Goal: Task Accomplishment & Management: Manage account settings

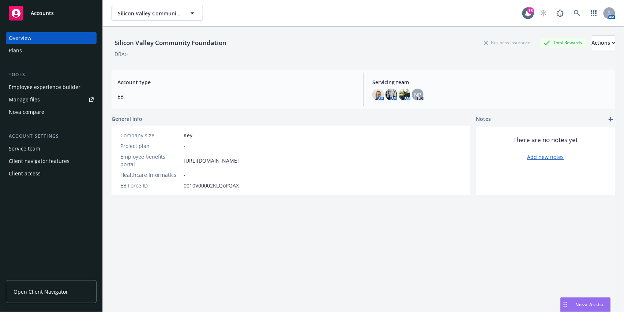
drag, startPoint x: 585, startPoint y: 300, endPoint x: 579, endPoint y: 295, distance: 7.3
click at [584, 299] on div "Nova Assist" at bounding box center [586, 305] width 50 height 14
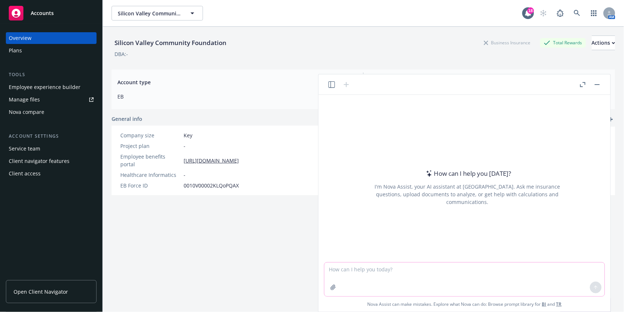
click at [362, 283] on textarea at bounding box center [465, 279] width 280 height 34
type textarea "Whats the [PERSON_NAME] HMO claims phone number?"
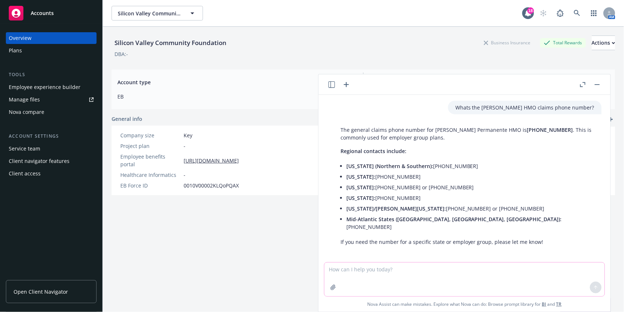
click at [377, 266] on textarea at bounding box center [465, 279] width 280 height 34
type textarea "What is the claims phone number for Cigna Dental"
click at [527, 110] on p "Whats the Kaiser HMO claims phone number?" at bounding box center [525, 108] width 139 height 8
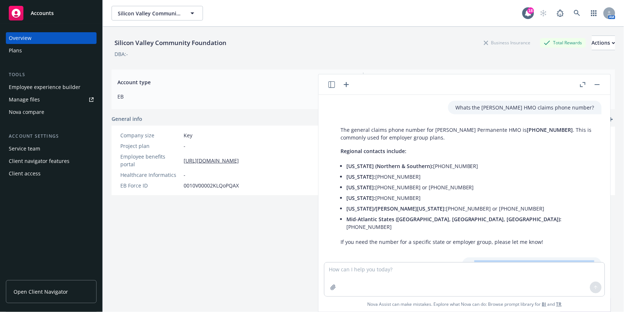
drag, startPoint x: 471, startPoint y: 256, endPoint x: 597, endPoint y: 255, distance: 125.9
click at [597, 257] on div "What is the claims phone number for Cigna Dental" at bounding box center [468, 264] width 280 height 14
copy p "hat is the claims phone number for Cigna Dental"
click at [396, 271] on textarea at bounding box center [465, 279] width 280 height 34
paste textarea "hat is the claims phone number for Cigna Dental"
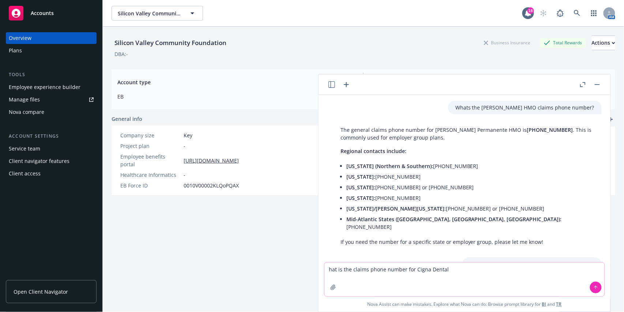
click at [326, 266] on textarea "hat is the claims phone number for Cigna Dental" at bounding box center [465, 279] width 280 height 34
click at [424, 269] on textarea "what is the claims phone number for Cigna Dental" at bounding box center [465, 279] width 280 height 34
click at [441, 269] on textarea "what is the claims phone number for VSP Dental" at bounding box center [465, 279] width 280 height 34
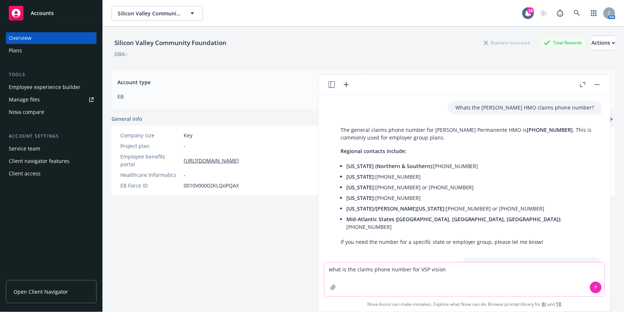
type textarea "what is the claims phone number for VSP vision"
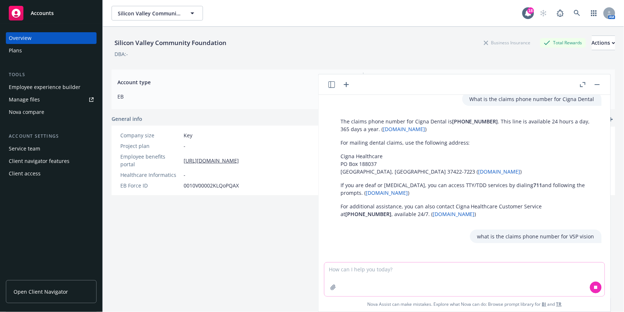
scroll to position [167, 0]
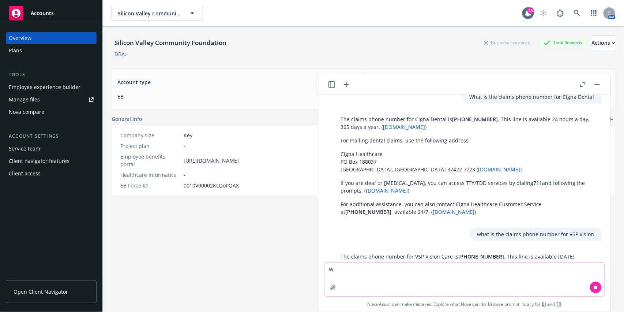
paste textarea "hat is the claims phone number for Cigna Dental"
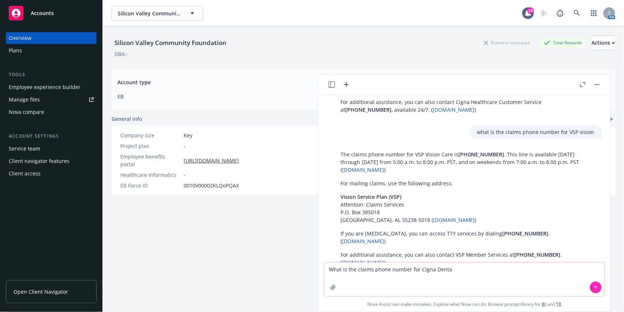
scroll to position [270, 0]
type textarea "What is the claims phone number for MetLife Life AD&D?"
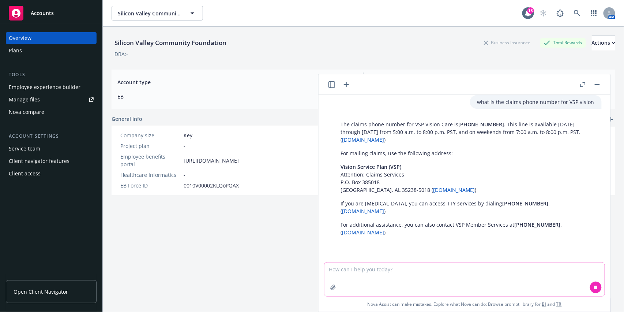
scroll to position [305, 0]
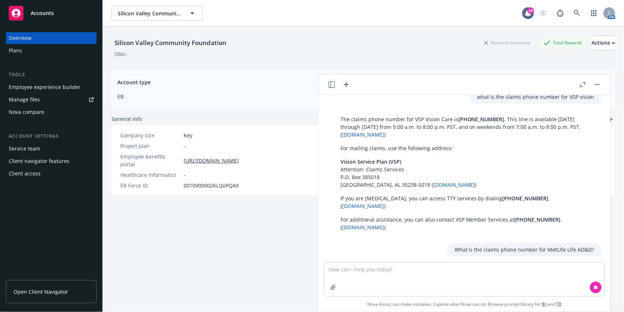
click at [473, 246] on p "What is the claims phone number for MetLife Life AD&D?" at bounding box center [525, 250] width 140 height 8
drag, startPoint x: 458, startPoint y: 225, endPoint x: 605, endPoint y: 230, distance: 147.6
click at [605, 230] on div "Whats the Kaiser HMO claims phone number? The general claims phone number for K…" at bounding box center [465, 178] width 286 height 167
copy p "hat is the claims phone number for MetLife Life AD&D?"
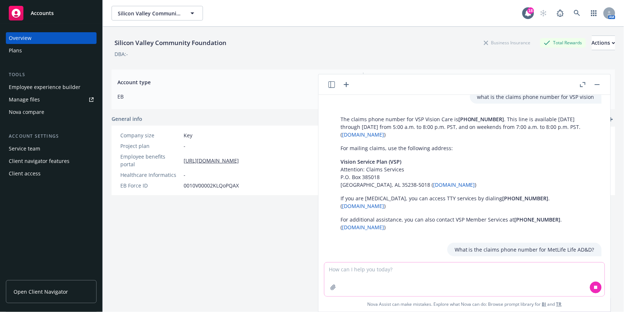
click at [378, 278] on textarea at bounding box center [465, 279] width 280 height 34
click at [455, 271] on textarea at bounding box center [465, 279] width 280 height 34
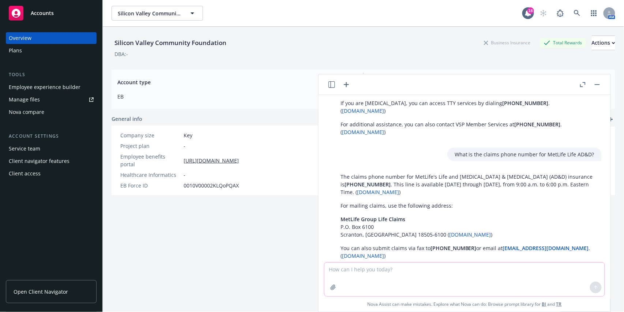
scroll to position [408, 0]
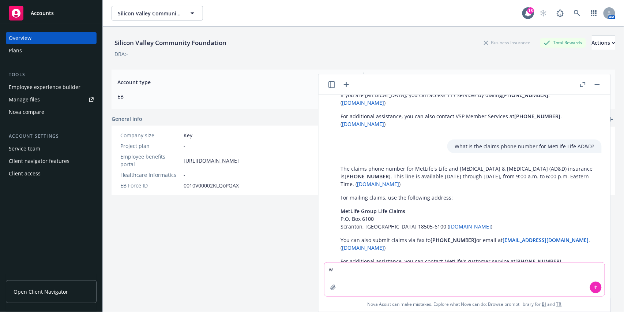
paste textarea "hat is the claims phone number for MetLife Life AD&D?"
type textarea "what is the claims phone number for MetLife STD"
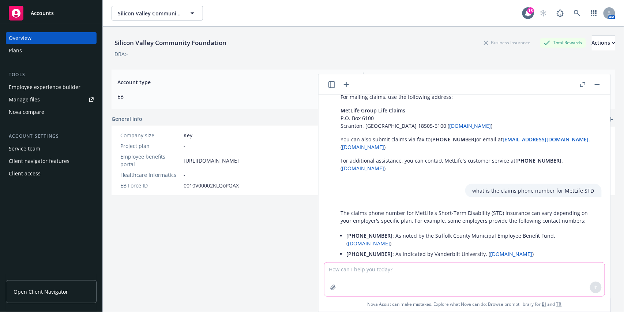
scroll to position [516, 0]
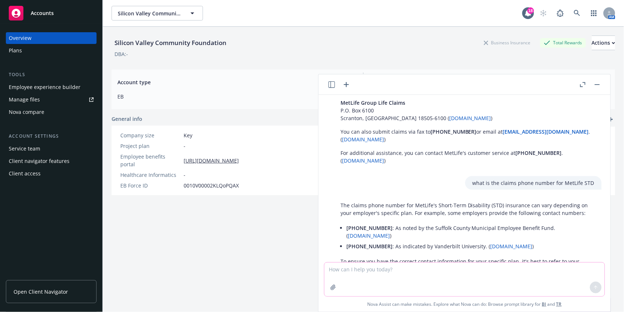
click at [381, 273] on textarea at bounding box center [465, 279] width 280 height 34
paste textarea "hat is the claims phone number for MetLife Life AD&D?"
type textarea "hat is the claims phone number for Cigna MEdical?"
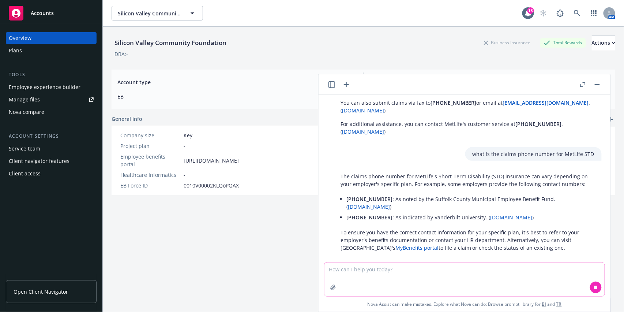
scroll to position [550, 0]
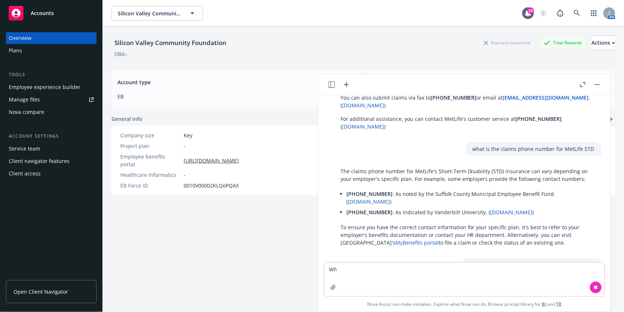
type textarea "W"
paste textarea "hat is the claims phone number for MetLife Life AD&D?"
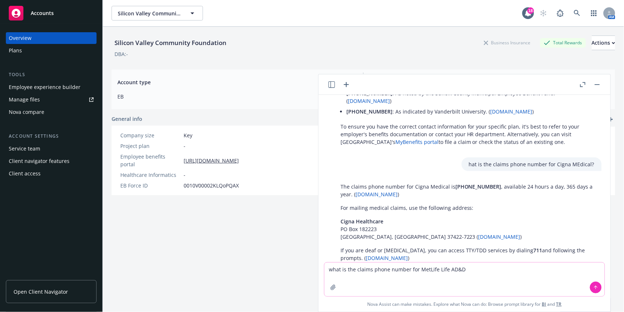
scroll to position [653, 0]
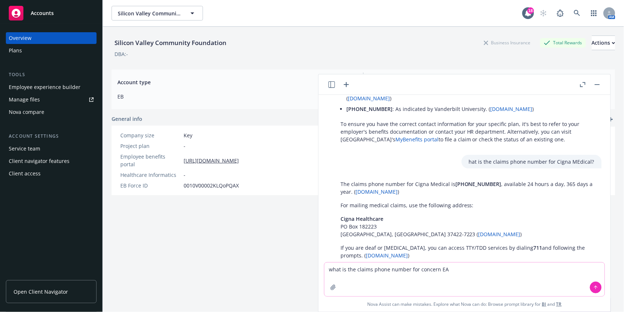
type textarea "what is the claims phone number for concern EAP"
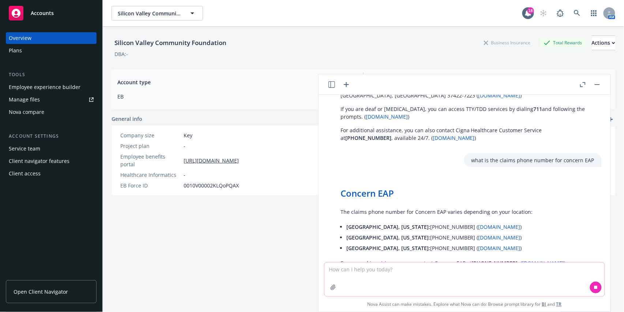
scroll to position [800, 0]
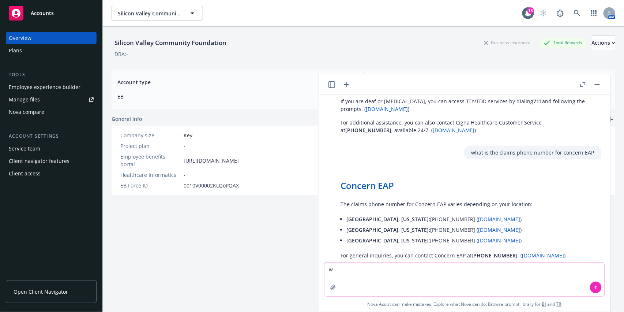
paste textarea "hat is the claims phone number for MetLife Life AD&D?"
type textarea "what is the claims phone number for Navia?"
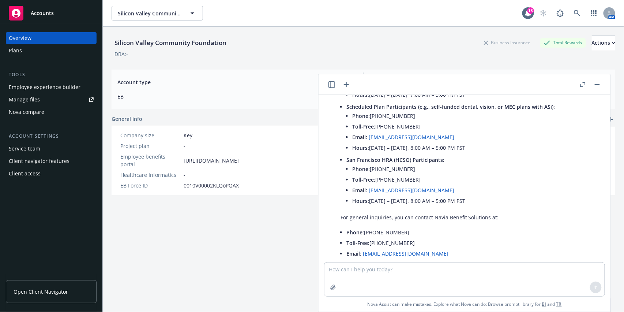
scroll to position [1244, 0]
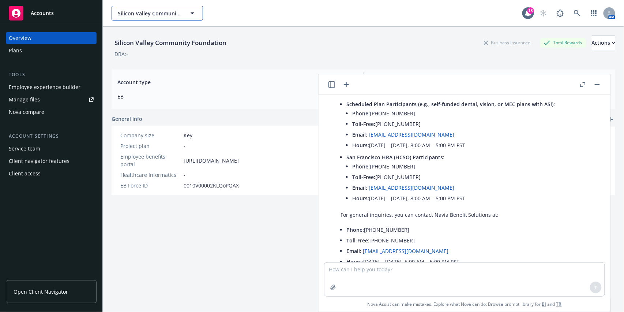
click at [138, 15] on span "Silicon Valley Community Foundation" at bounding box center [149, 14] width 63 height 8
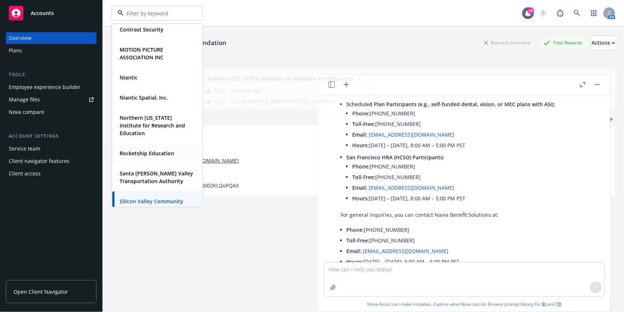
scroll to position [188, 0]
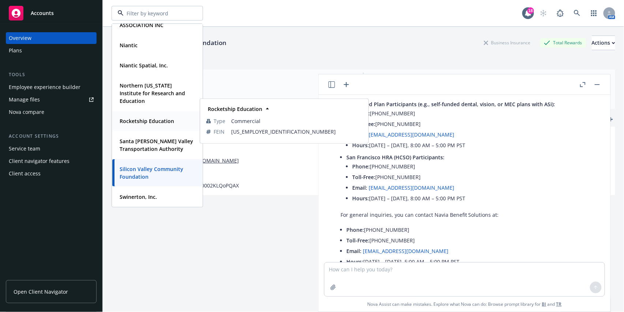
click at [138, 122] on strong "Rocketship Education" at bounding box center [147, 120] width 55 height 7
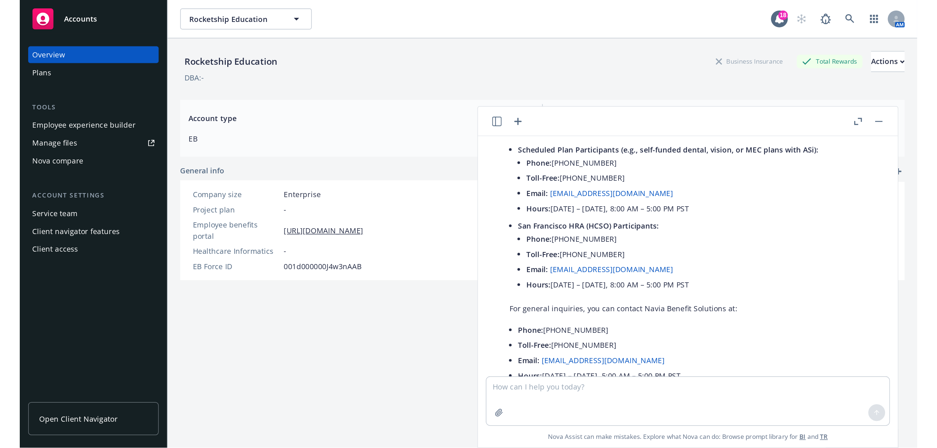
scroll to position [1244, 0]
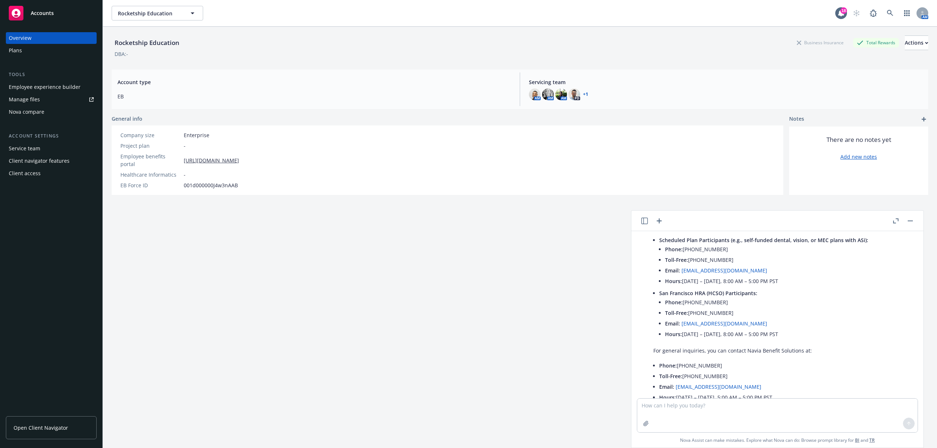
click at [15, 52] on div "Plans" at bounding box center [15, 51] width 13 height 12
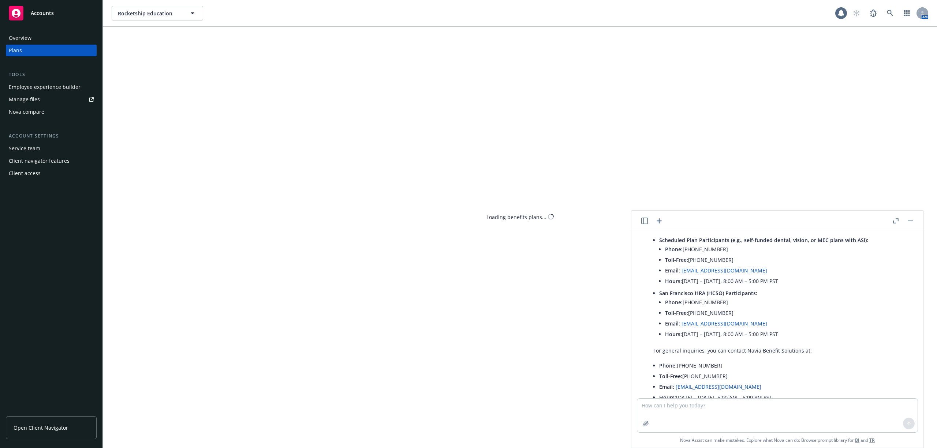
scroll to position [1245, 0]
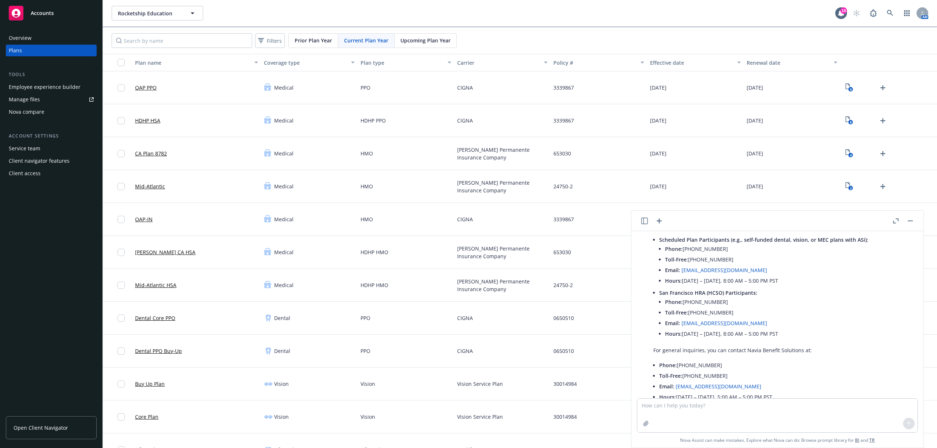
click at [624, 219] on button "button" at bounding box center [895, 221] width 9 height 9
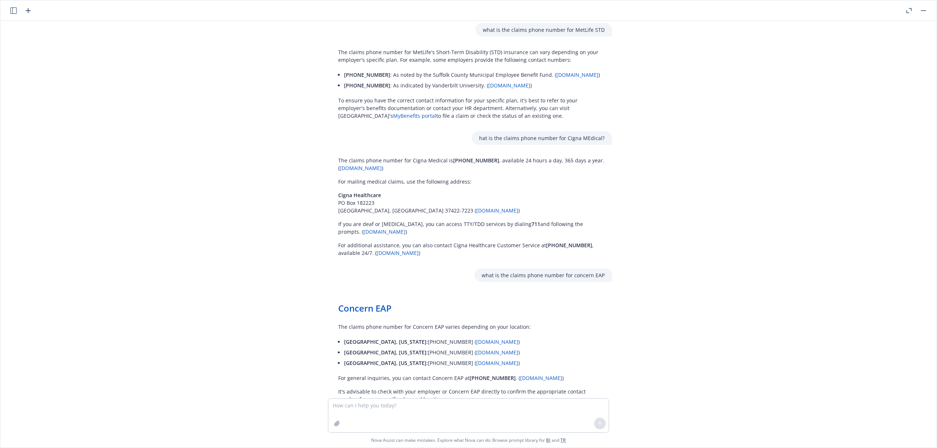
scroll to position [189, 0]
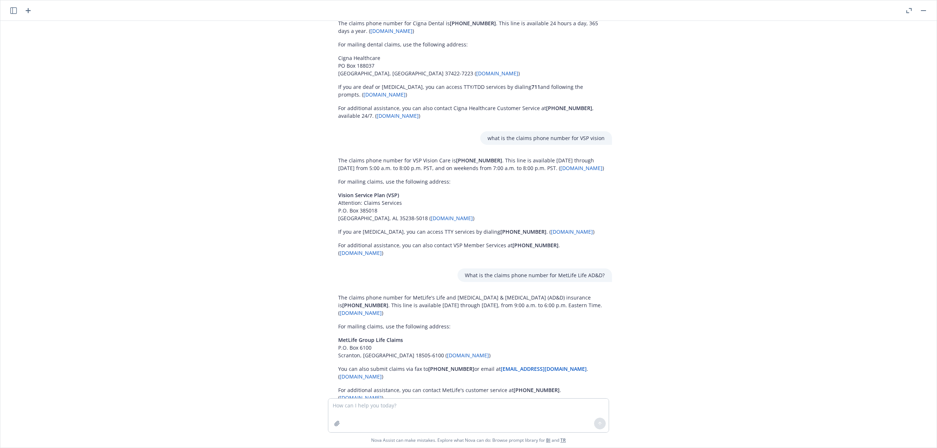
drag, startPoint x: 907, startPoint y: 11, endPoint x: 899, endPoint y: 12, distance: 7.5
click at [624, 11] on icon "button" at bounding box center [907, 11] width 3 height 3
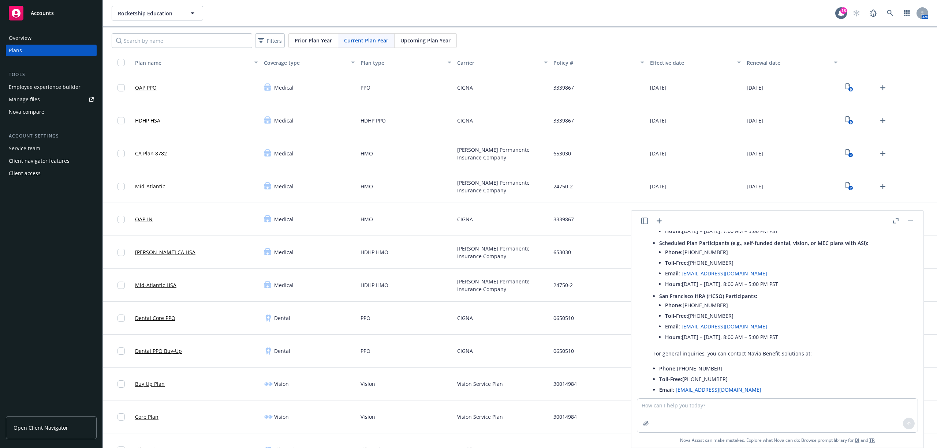
scroll to position [1245, 0]
click at [624, 222] on button "button" at bounding box center [910, 221] width 9 height 9
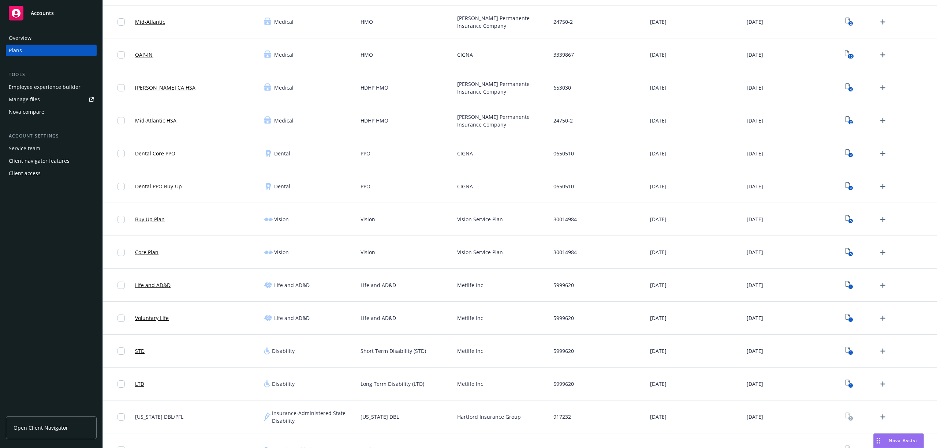
scroll to position [122, 0]
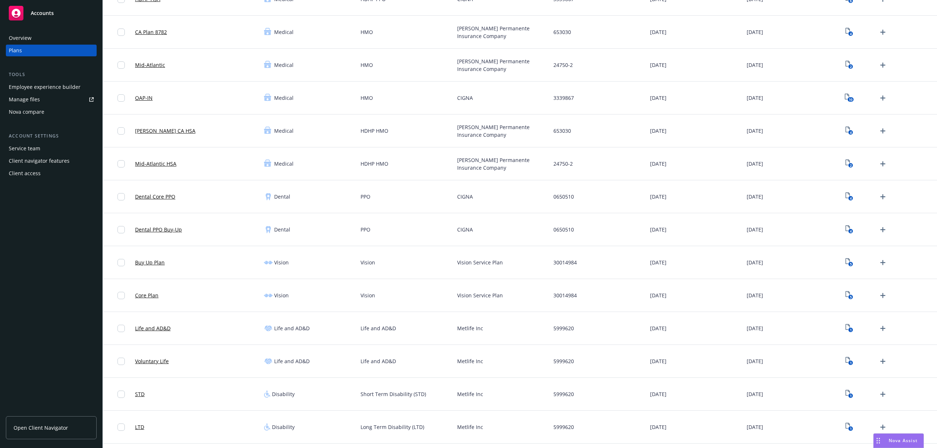
click at [555, 261] on span "30014984" at bounding box center [564, 263] width 23 height 8
copy span "30014984"
click at [555, 199] on span "0650510" at bounding box center [563, 197] width 20 height 8
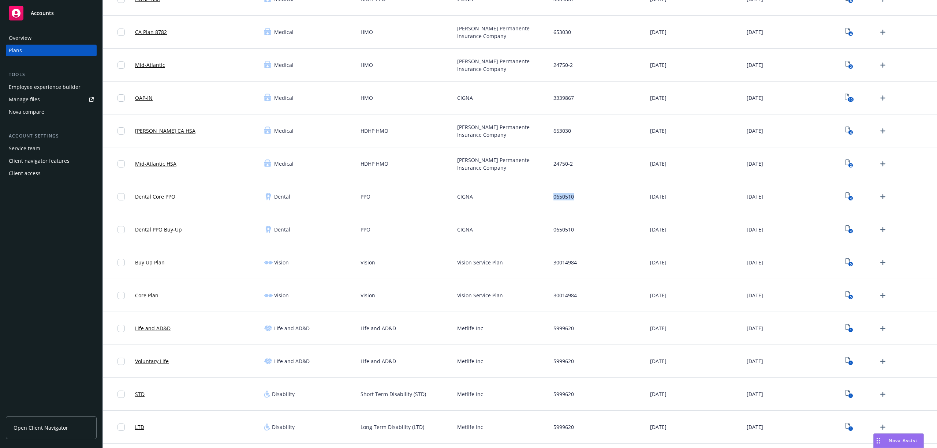
copy span "0650510"
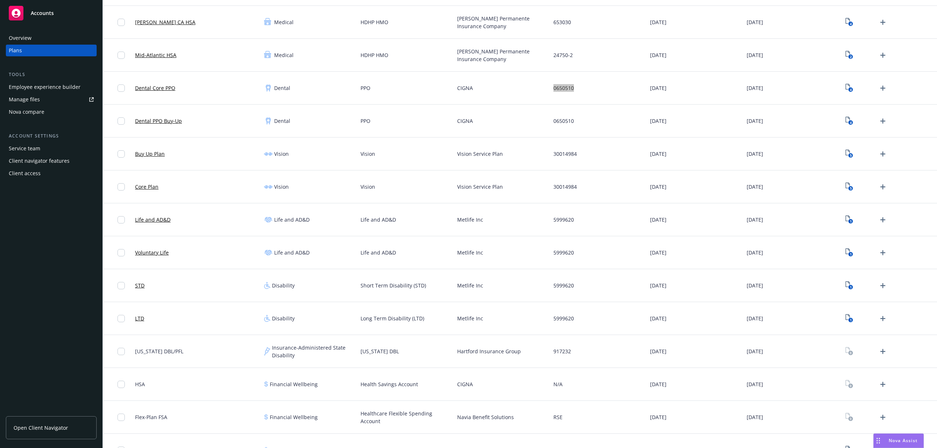
scroll to position [414, 0]
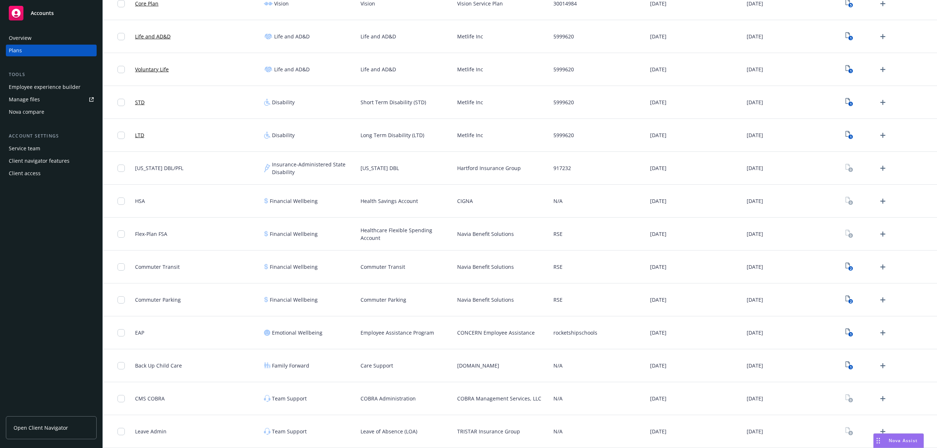
click at [555, 268] on span "RSE" at bounding box center [557, 267] width 9 height 8
copy span "RSE"
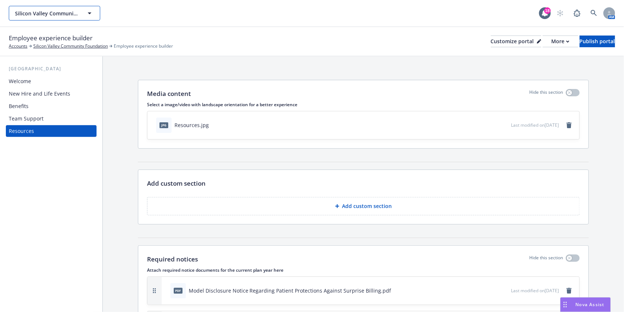
click at [71, 14] on span "Silicon Valley Community Foundation" at bounding box center [46, 14] width 63 height 8
click at [159, 19] on div "4D Molecular Therapeutics Inc Type Commercial FEIN 47-3506994 California Closet…" at bounding box center [274, 13] width 531 height 15
click at [60, 17] on button "Silicon Valley Community Foundation" at bounding box center [55, 13] width 92 height 15
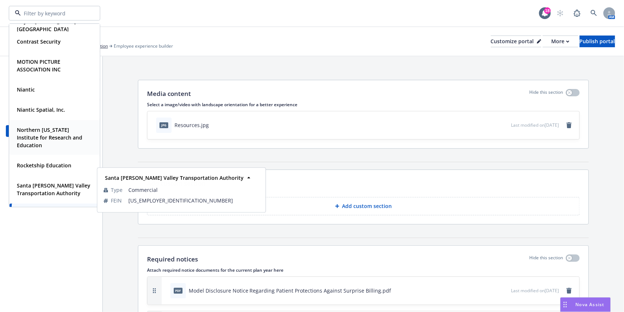
scroll to position [139, 0]
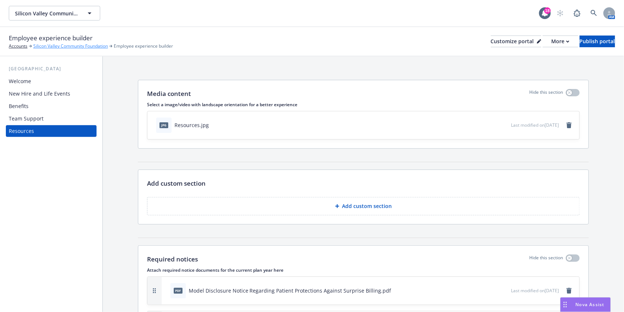
click at [38, 45] on link "Silicon Valley Community Foundation" at bounding box center [70, 46] width 75 height 7
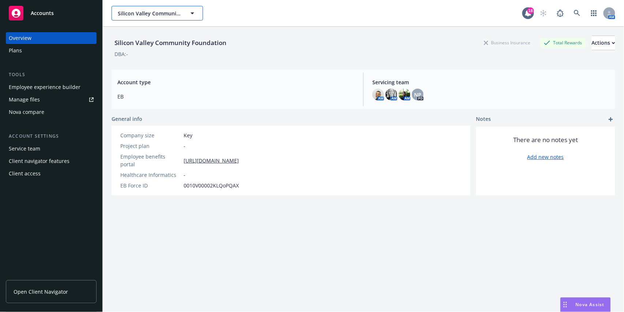
click at [145, 10] on span "Silicon Valley Community Foundation" at bounding box center [149, 14] width 63 height 8
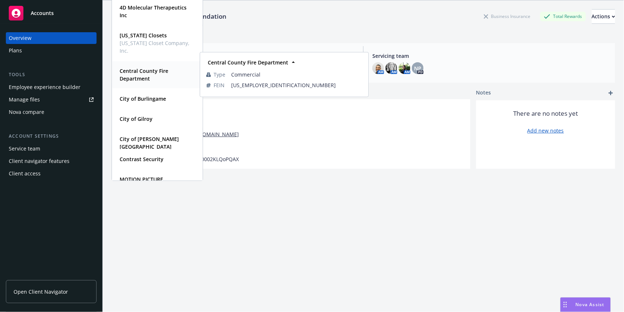
click at [148, 71] on strong "Central County Fire Department" at bounding box center [144, 74] width 49 height 15
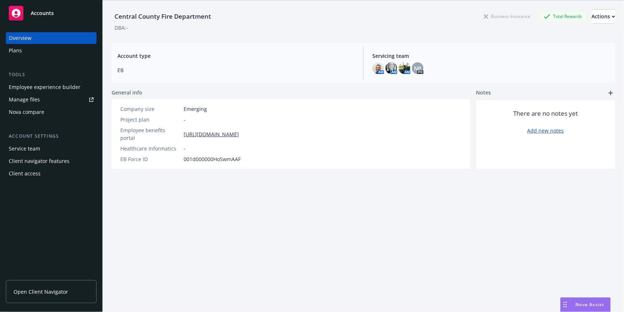
click at [52, 285] on link "Open Client Navigator" at bounding box center [51, 291] width 91 height 23
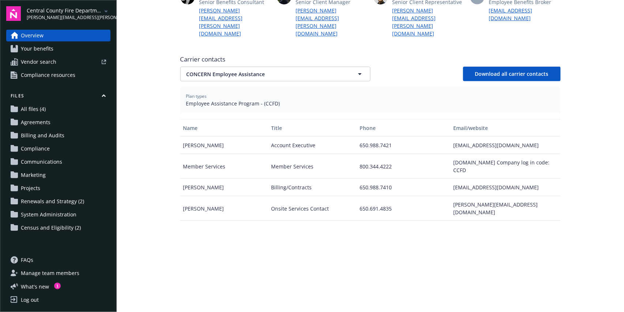
scroll to position [244, 0]
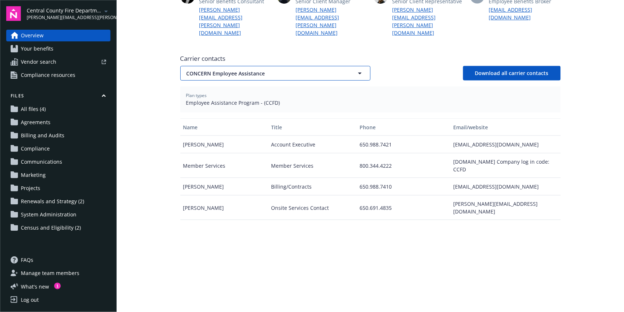
click at [210, 70] on span "CONCERN Employee Assistance" at bounding box center [263, 74] width 152 height 8
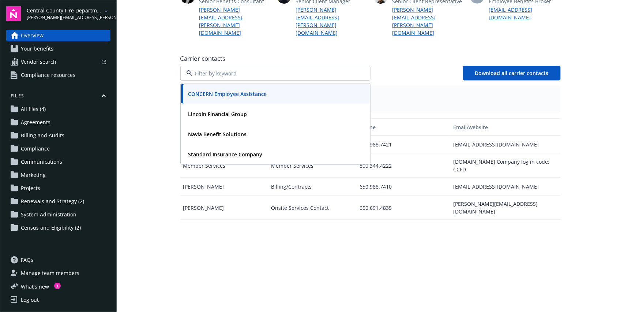
drag, startPoint x: 292, startPoint y: 208, endPoint x: 285, endPoint y: 201, distance: 10.4
click at [291, 208] on div "Name Title Phone Email/website Ann Wagner Account Executive 650.988.7421 ann_wa…" at bounding box center [370, 209] width 381 height 183
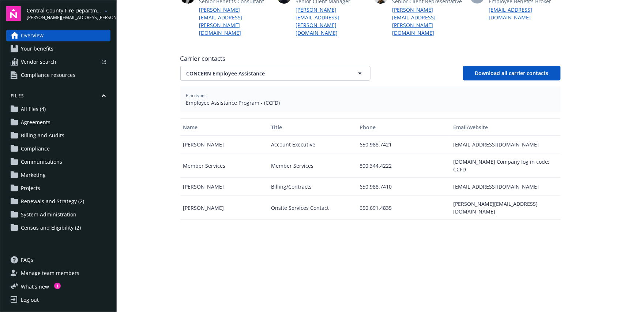
drag, startPoint x: 211, startPoint y: 65, endPoint x: 208, endPoint y: 60, distance: 5.7
click at [210, 64] on div "Carrier contacts CONCERN Employee Assistance Download all carrier contacts Plan…" at bounding box center [370, 176] width 381 height 250
click at [208, 70] on span "CONCERN Employee Assistance" at bounding box center [263, 74] width 152 height 8
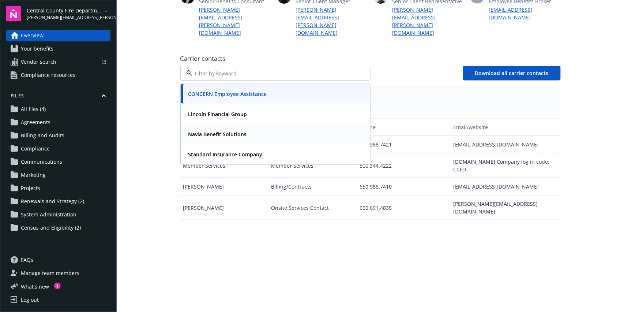
click at [207, 131] on strong "Navia Benefit Solutions" at bounding box center [217, 134] width 59 height 7
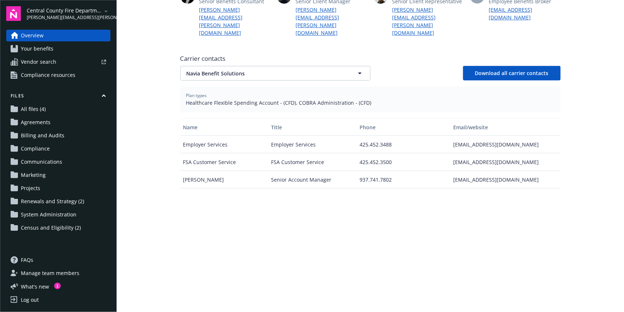
click at [498, 136] on div "esteam3@naviabenefits.com" at bounding box center [506, 145] width 110 height 18
copy div "esteam3@naviabenefits.com"
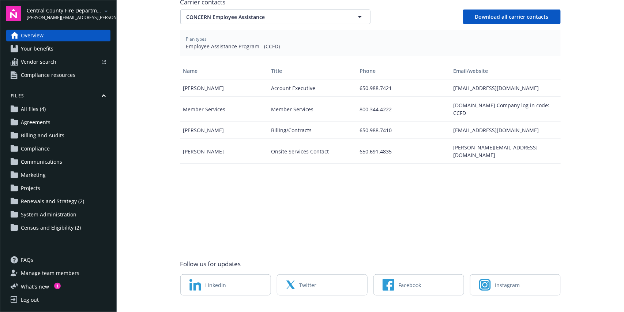
scroll to position [0, 0]
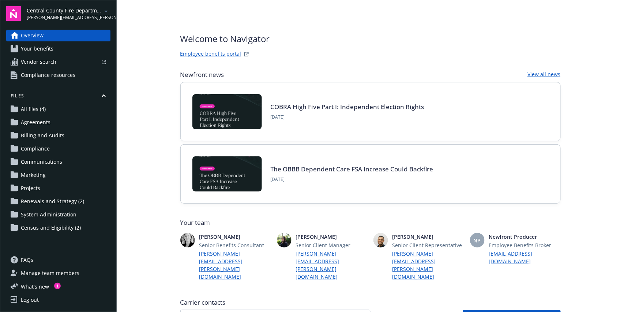
click at [85, 11] on span "Central County Fire Department" at bounding box center [64, 11] width 75 height 8
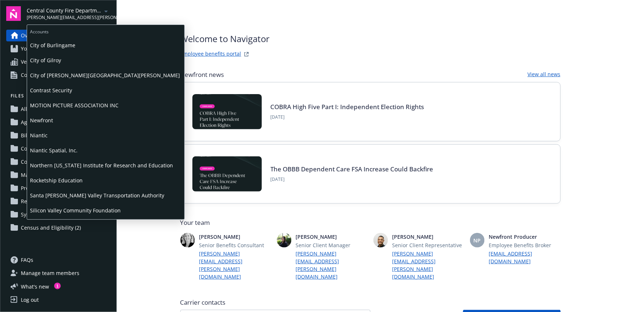
scroll to position [57, 0]
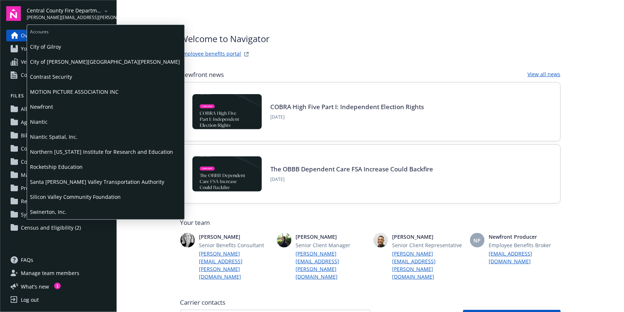
click at [63, 163] on span "Rocketship Education" at bounding box center [106, 166] width 152 height 15
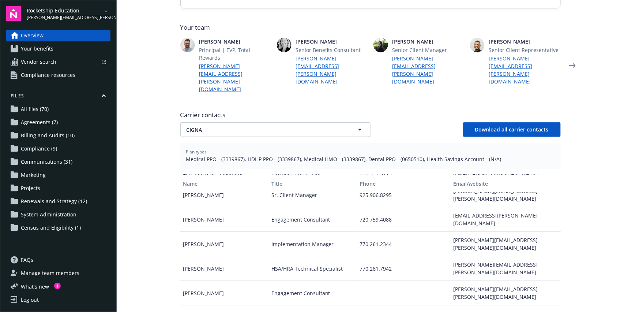
scroll to position [35, 0]
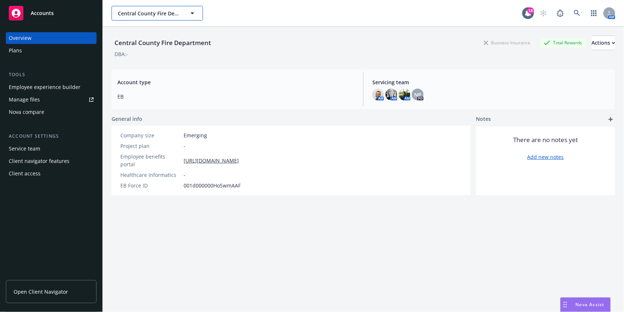
click at [163, 15] on span "Central County Fire Department" at bounding box center [149, 14] width 63 height 8
click at [155, 12] on span "Central County Fire Department" at bounding box center [149, 14] width 63 height 8
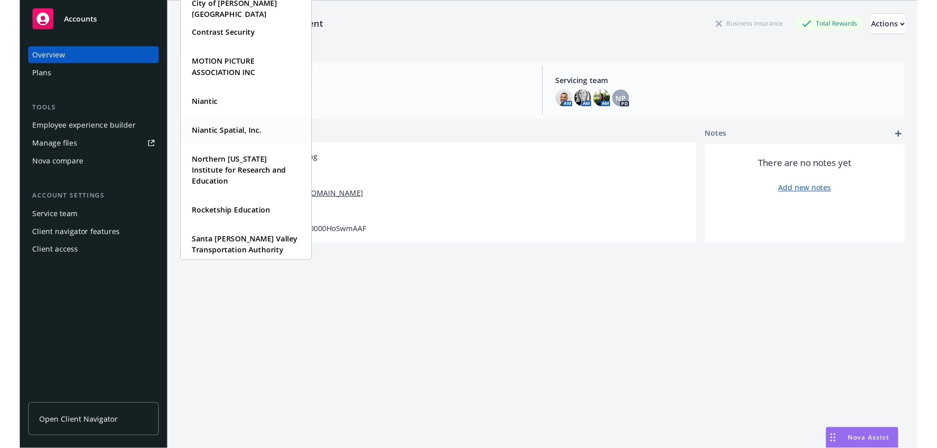
scroll to position [188, 0]
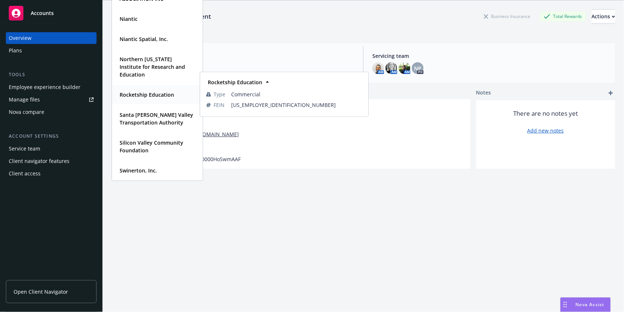
click at [133, 98] on span "Rocketship Education" at bounding box center [147, 95] width 55 height 8
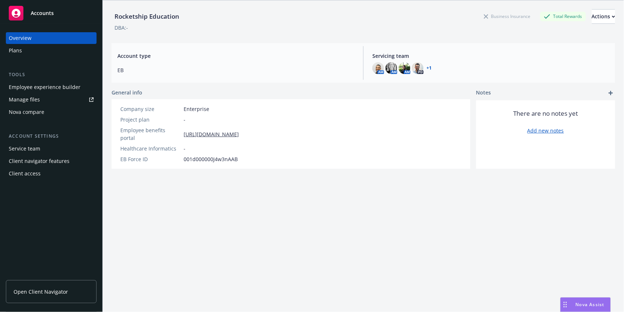
click at [34, 178] on div "Client access" at bounding box center [25, 174] width 32 height 12
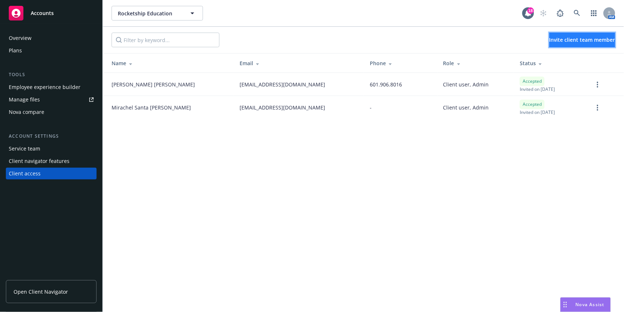
click at [566, 35] on button "Invite client team member" at bounding box center [583, 40] width 66 height 15
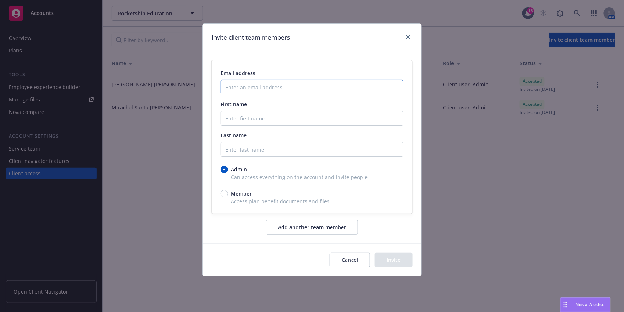
click at [237, 91] on input "Enter an email address" at bounding box center [312, 87] width 183 height 15
click at [243, 120] on input "First name" at bounding box center [312, 118] width 183 height 15
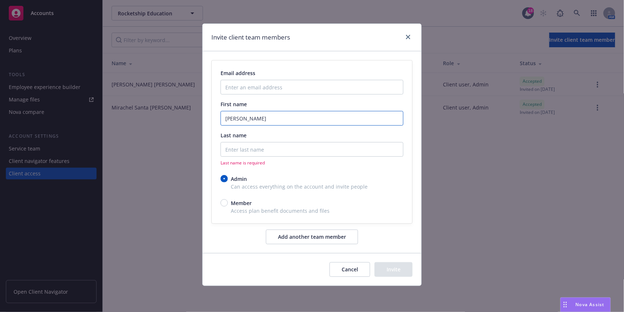
type input "Julie"
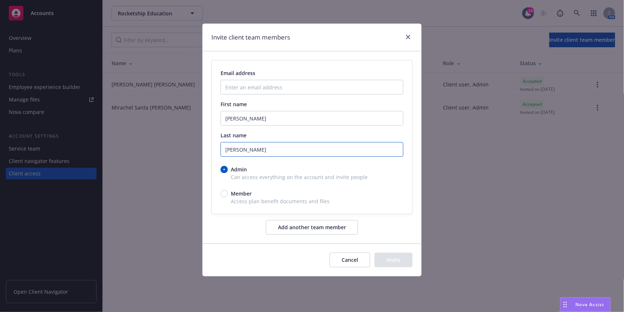
type input "Boles"
click at [261, 81] on input "Enter an email address" at bounding box center [312, 87] width 183 height 15
paste input "jboles@rsed.org"
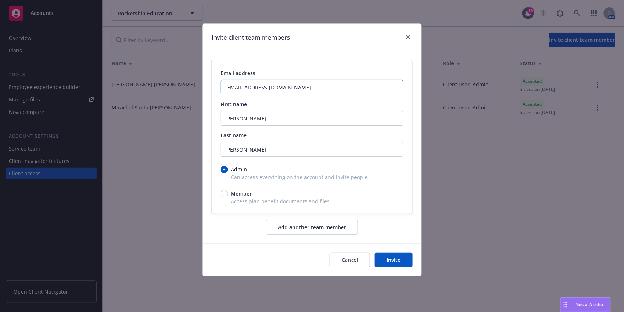
type input "jboles@rsed.org"
click at [388, 242] on div "Email address jboles@rsed.org First name Julie Last name Boles Admin Can access…" at bounding box center [312, 147] width 219 height 192
click at [402, 264] on button "Invite" at bounding box center [394, 260] width 38 height 15
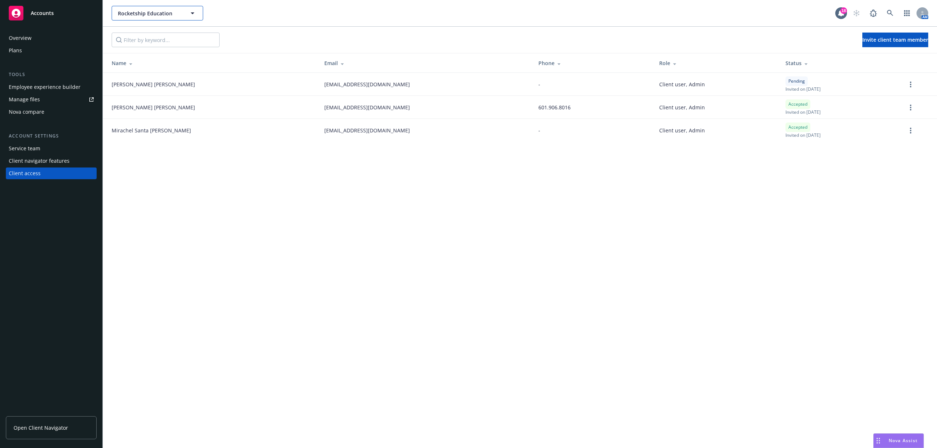
click at [161, 12] on span "Rocketship Education" at bounding box center [149, 14] width 63 height 8
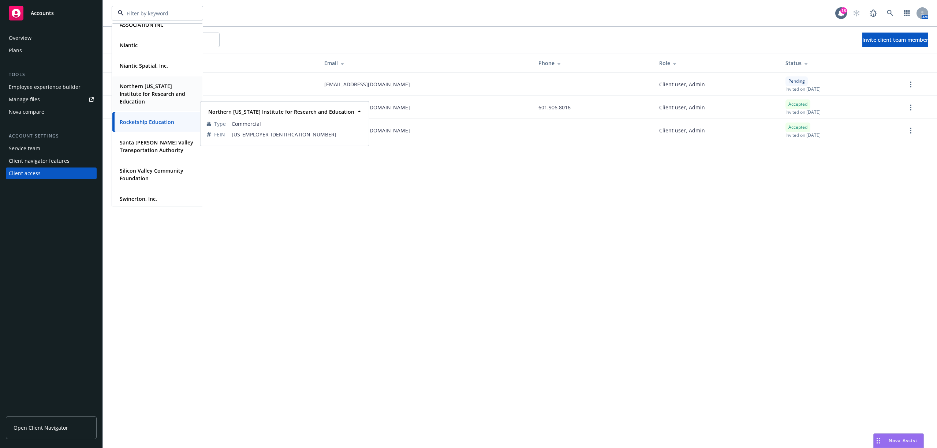
scroll to position [194, 0]
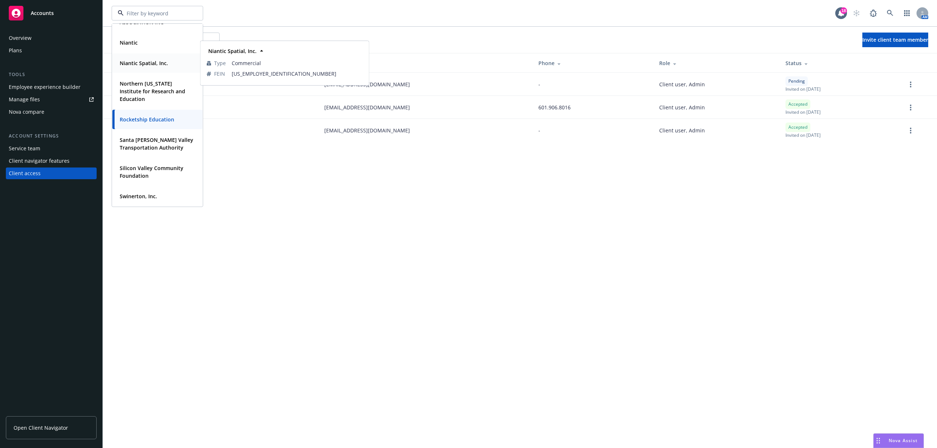
click at [147, 62] on strong "Niantic Spatial, Inc." at bounding box center [144, 63] width 48 height 7
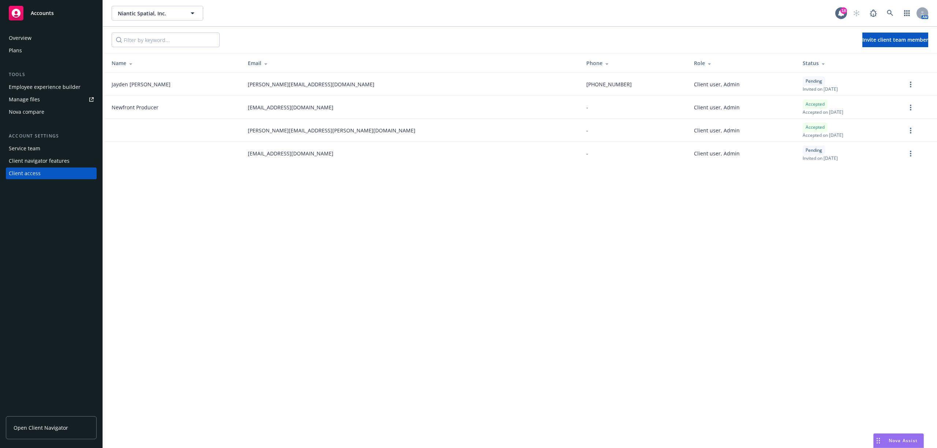
click at [32, 52] on div "Plans" at bounding box center [51, 51] width 85 height 12
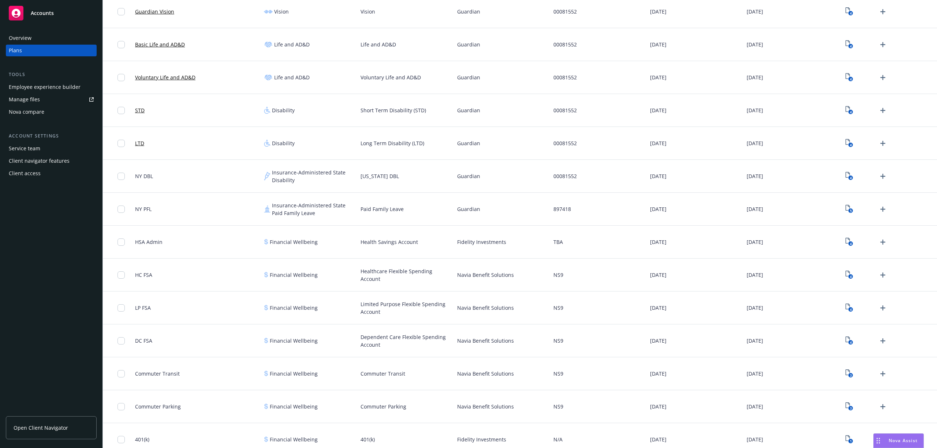
scroll to position [318, 0]
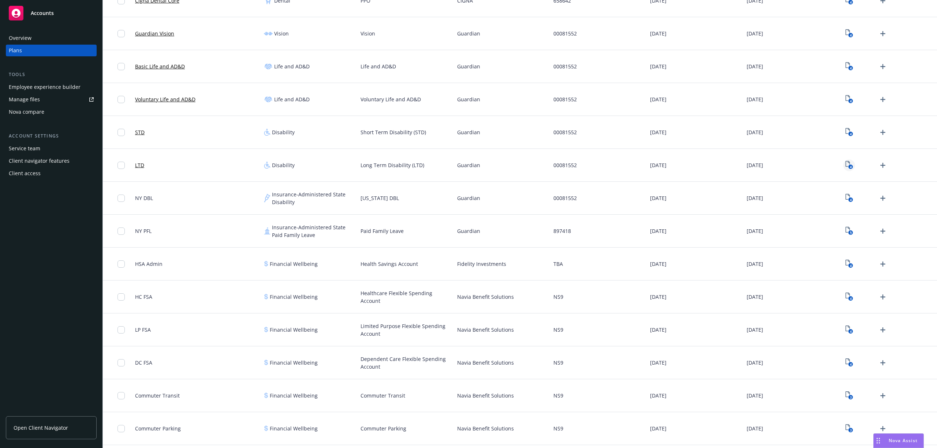
click at [624, 160] on link "4" at bounding box center [849, 166] width 12 height 12
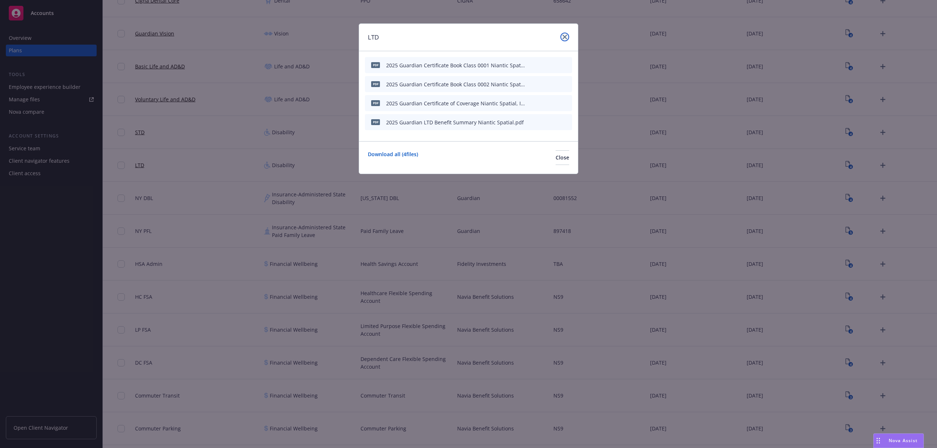
click at [564, 38] on icon "close" at bounding box center [565, 37] width 4 height 4
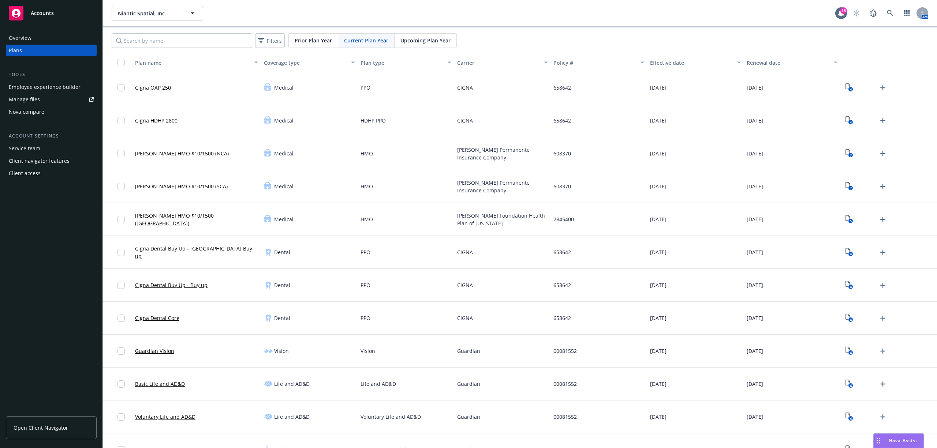
click at [43, 172] on div "Client access" at bounding box center [51, 174] width 85 height 12
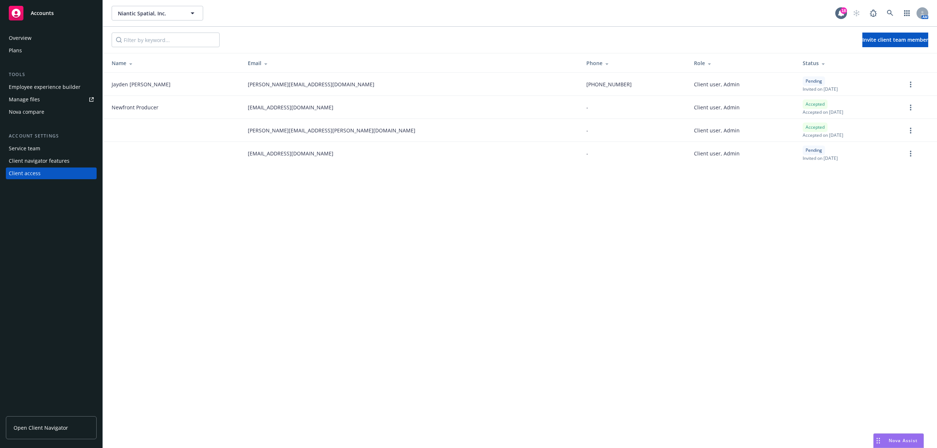
drag, startPoint x: 334, startPoint y: 84, endPoint x: 328, endPoint y: 84, distance: 6.2
click at [334, 83] on div "jayden@nianticspatial.com" at bounding box center [411, 85] width 327 height 8
drag, startPoint x: 327, startPoint y: 84, endPoint x: 252, endPoint y: 84, distance: 74.7
click at [252, 84] on td "jayden@nianticspatial.com" at bounding box center [411, 84] width 339 height 23
copy span "jayden@nianticspatial.com"
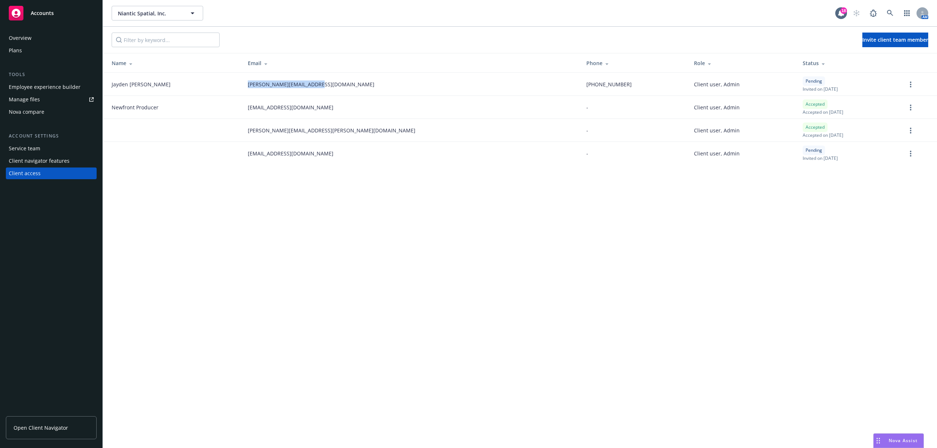
click at [23, 53] on div "Plans" at bounding box center [51, 51] width 85 height 12
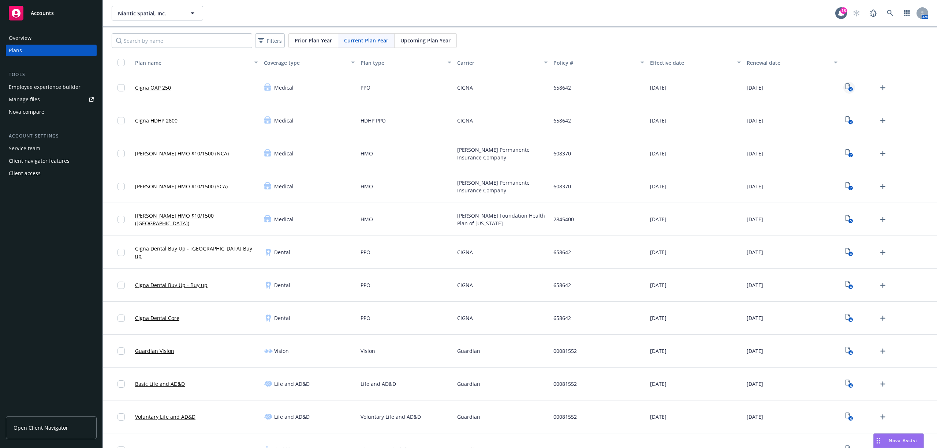
click at [624, 86] on icon "4" at bounding box center [849, 87] width 8 height 8
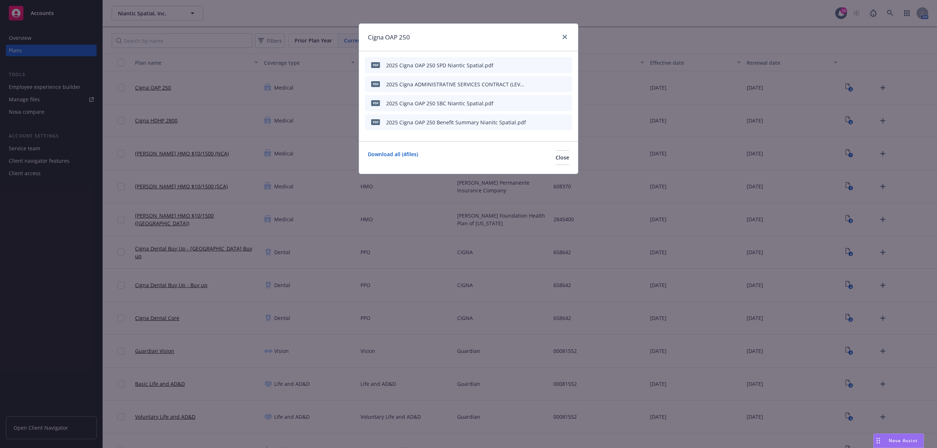
click at [532, 63] on icon "button" at bounding box center [532, 64] width 2 height 2
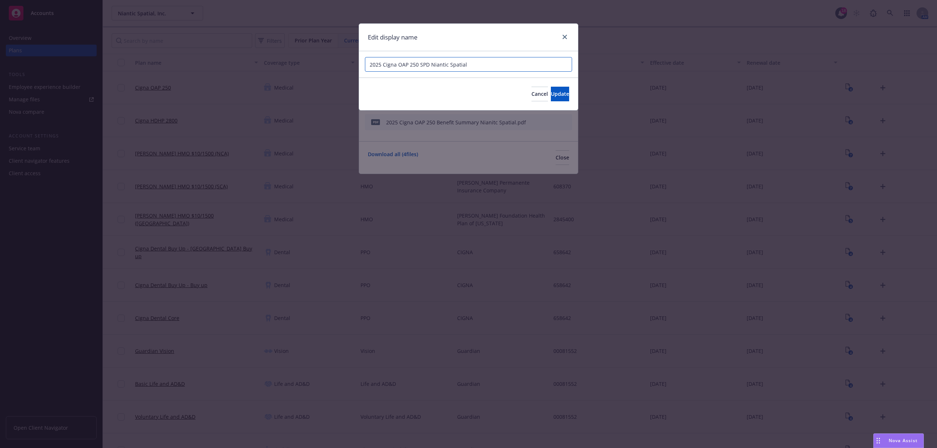
click at [470, 63] on input "2025 Cigna OAP 250 SPD Niantic Spatial" at bounding box center [468, 64] width 207 height 15
drag, startPoint x: 487, startPoint y: 64, endPoint x: 431, endPoint y: 66, distance: 56.1
click at [431, 66] on input "2025 Cigna OAP 250 SPD Niantic Spatial, Inc." at bounding box center [468, 64] width 207 height 15
type input "2025 Cigna OAP 250 SPD Niantic Spatial, Inc."
click at [551, 100] on button "Update" at bounding box center [560, 94] width 18 height 15
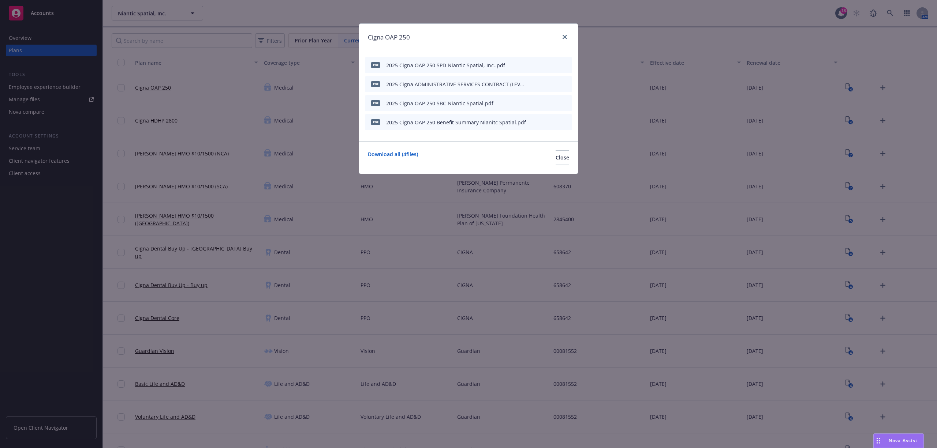
click at [531, 82] on icon "button" at bounding box center [530, 84] width 4 height 4
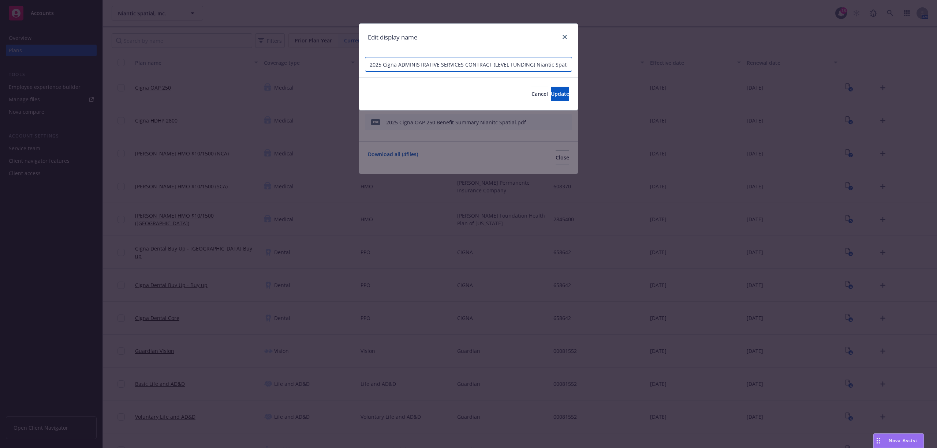
scroll to position [0, 0]
drag, startPoint x: 526, startPoint y: 64, endPoint x: 620, endPoint y: 69, distance: 93.4
click at [620, 69] on div "Edit display name 2025 Cigna ADMINISTRATIVE SERVICES CONTRACT (LEVEL FUNDING) N…" at bounding box center [468, 224] width 937 height 448
click at [531, 68] on input "2025 Cigna ADMINISTRATIVE SERVICES CONTRACT (LEVEL FUNDING) Niantic Spatial" at bounding box center [468, 64] width 207 height 15
drag, startPoint x: 533, startPoint y: 66, endPoint x: 637, endPoint y: 71, distance: 104.1
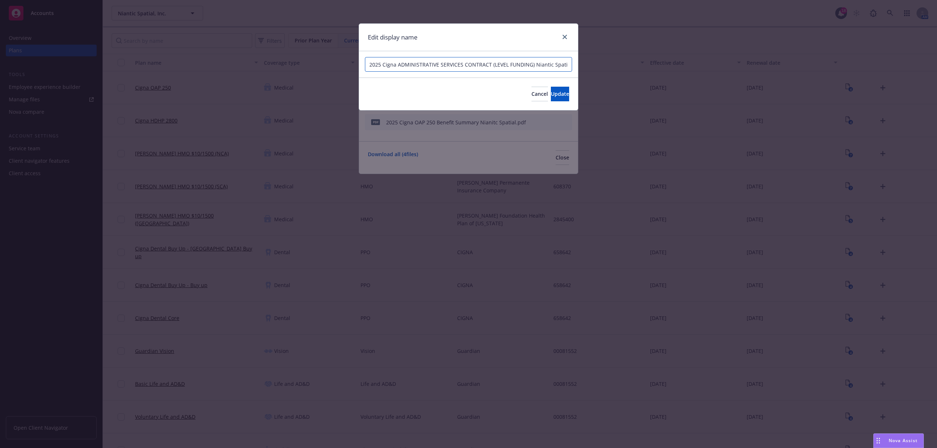
click at [624, 71] on div "Edit display name 2025 Cigna ADMINISTRATIVE SERVICES CONTRACT (LEVEL FUNDING) N…" at bounding box center [468, 224] width 937 height 448
paste input "Niantic Spatial, Inc."
type input "2025 Cigna ADMINISTRATIVE SERVICES CONTRACT (LEVEL FUNDING) Niantic Spatial, In…"
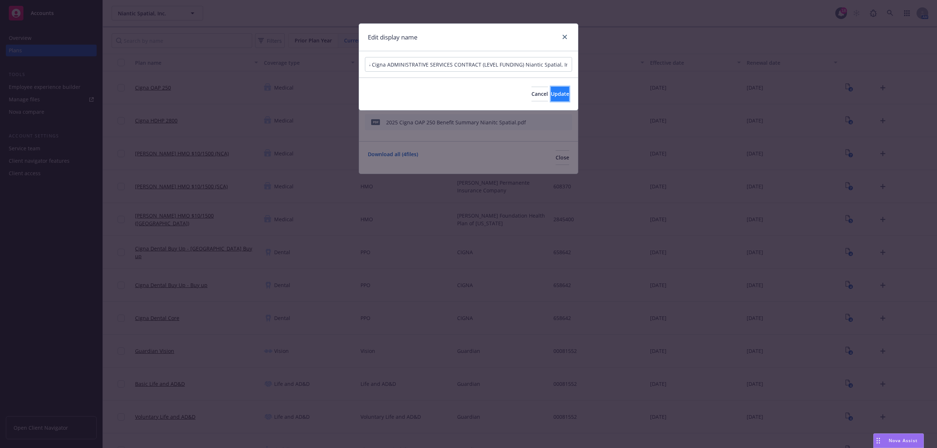
click at [561, 93] on button "Update" at bounding box center [560, 94] width 18 height 15
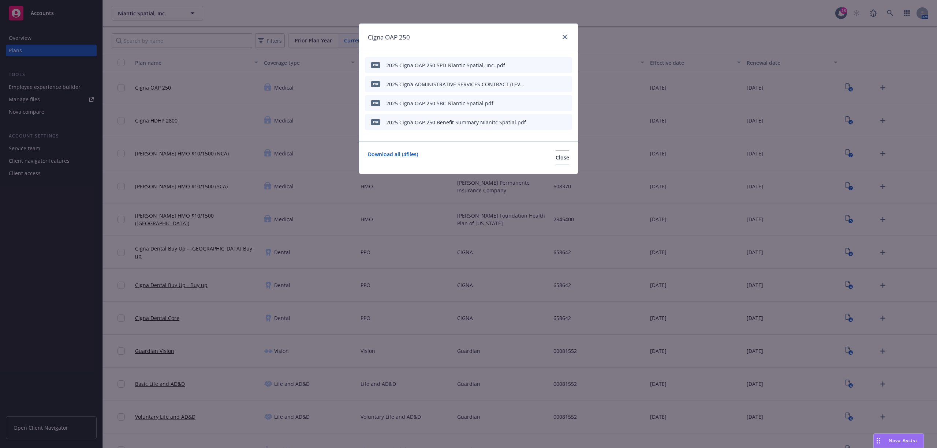
click at [532, 100] on button at bounding box center [531, 104] width 4 height 8
click at [532, 103] on icon "button" at bounding box center [530, 103] width 4 height 4
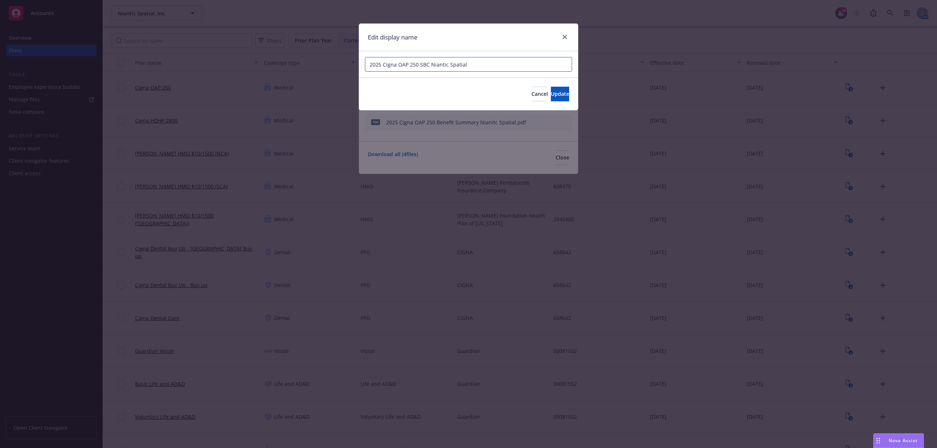
drag, startPoint x: 483, startPoint y: 61, endPoint x: 429, endPoint y: 65, distance: 54.3
click at [429, 65] on input "2025 Cigna OAP 250 SBC Niantic Spatial" at bounding box center [468, 64] width 207 height 15
paste input ", Inc."
type input "2025 Cigna OAP 250 SBC Niantic Spatial, Inc."
click at [551, 94] on button "Update" at bounding box center [560, 94] width 18 height 15
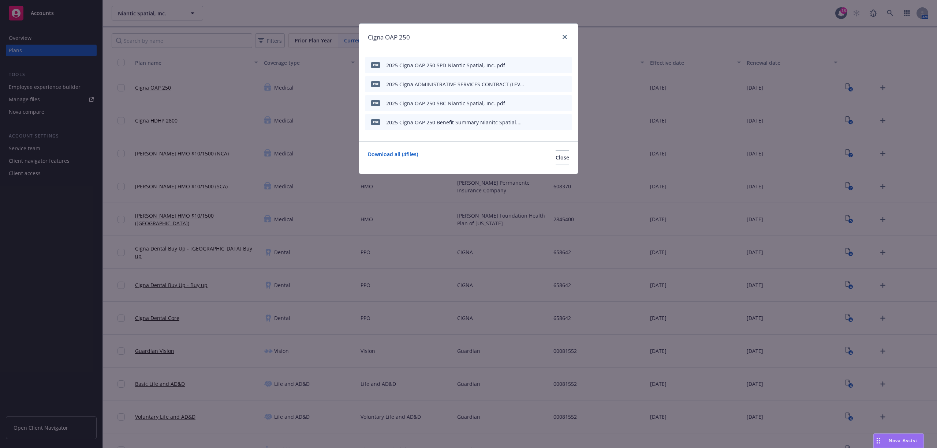
click at [531, 120] on icon "button" at bounding box center [530, 122] width 4 height 4
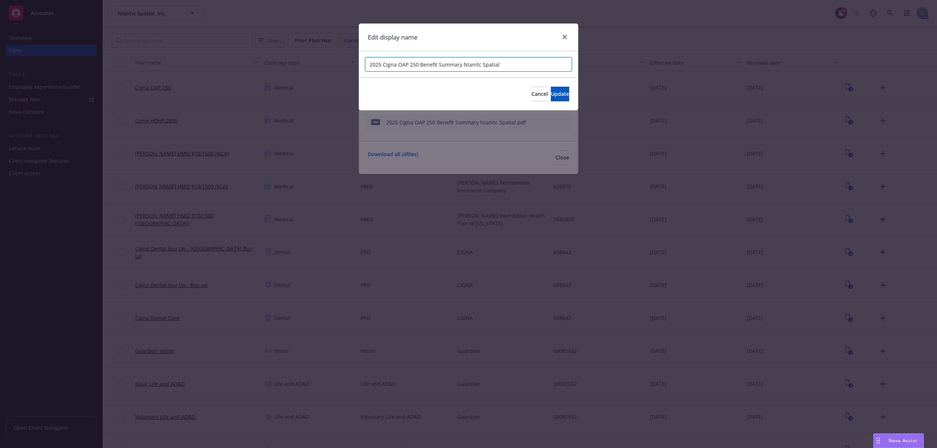
drag, startPoint x: 504, startPoint y: 67, endPoint x: 462, endPoint y: 62, distance: 42.4
click at [462, 62] on input "2025 Cigna OAP 250 Benefit Summary Nianitc Spatial" at bounding box center [468, 64] width 207 height 15
paste input "Niantic Spatial, Inc."
type input "2025 Cigna OAP 250 Benefit Summary Niantic Spatial, Inc."
click at [551, 100] on button "Update" at bounding box center [560, 94] width 18 height 15
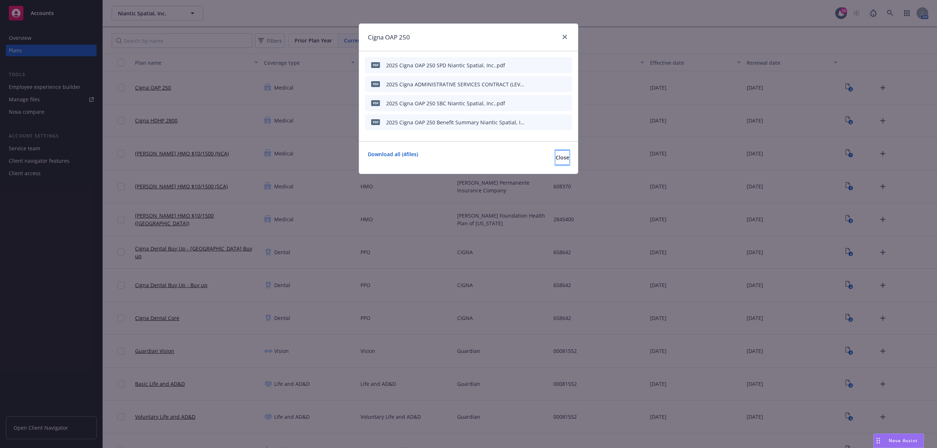
click at [556, 164] on button "Close" at bounding box center [563, 157] width 14 height 15
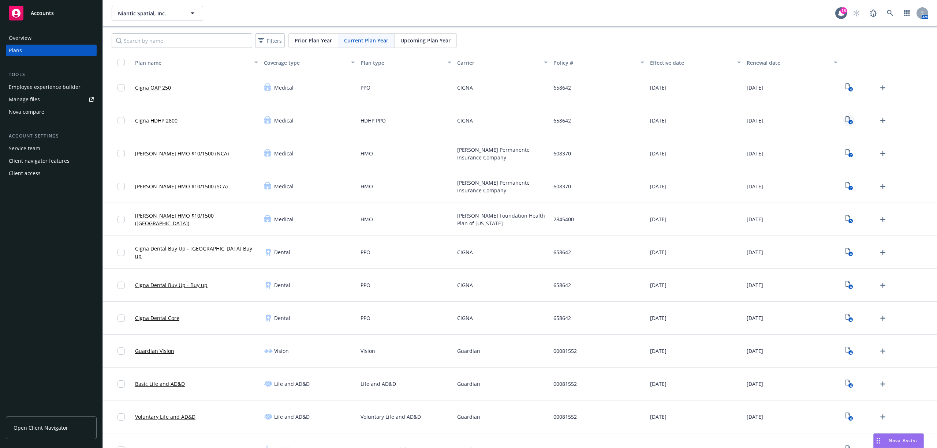
click at [624, 123] on icon "4" at bounding box center [849, 120] width 8 height 8
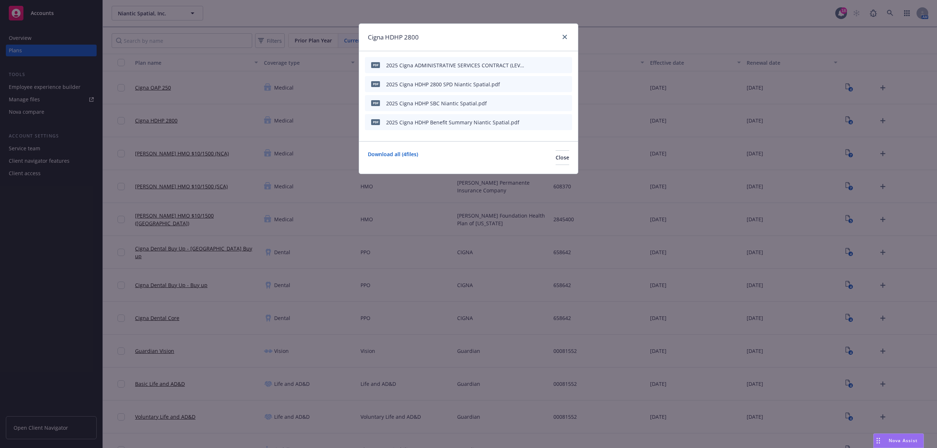
click at [531, 66] on icon "button" at bounding box center [530, 65] width 4 height 4
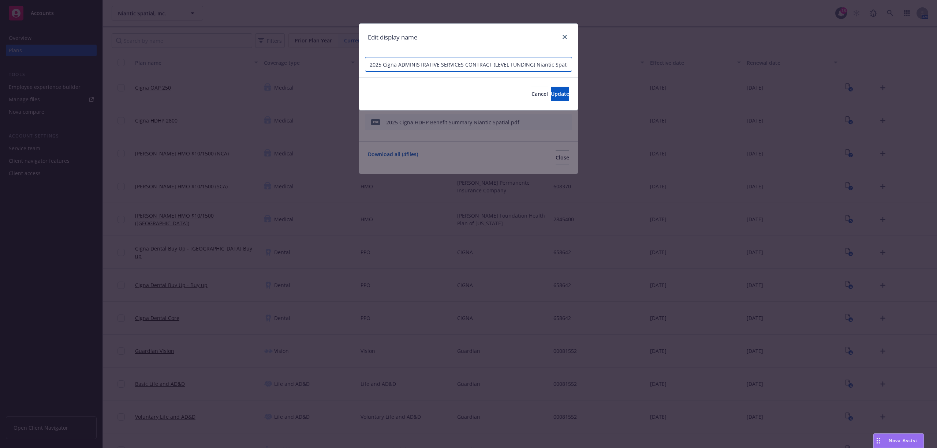
scroll to position [0, 0]
drag, startPoint x: 533, startPoint y: 62, endPoint x: 687, endPoint y: 84, distance: 156.0
click at [624, 84] on div "Edit display name 2025 Cigna ADMINISTRATIVE SERVICES CONTRACT (LEVEL FUNDING) N…" at bounding box center [468, 224] width 937 height 448
paste input "Niantic Spatial, Inc."
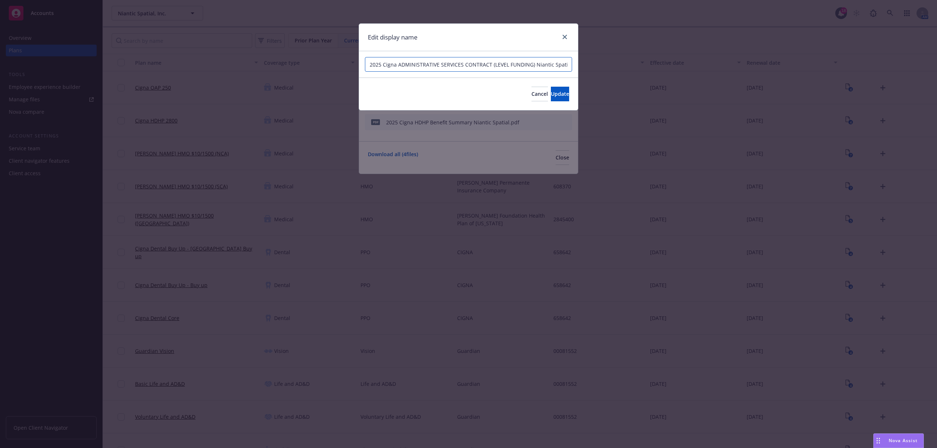
scroll to position [0, 11]
type input "2025 Cigna ADMINISTRATIVE SERVICES CONTRACT (LEVEL FUNDING) Niantic Spatial, In…"
click at [555, 91] on span "Update" at bounding box center [560, 93] width 18 height 7
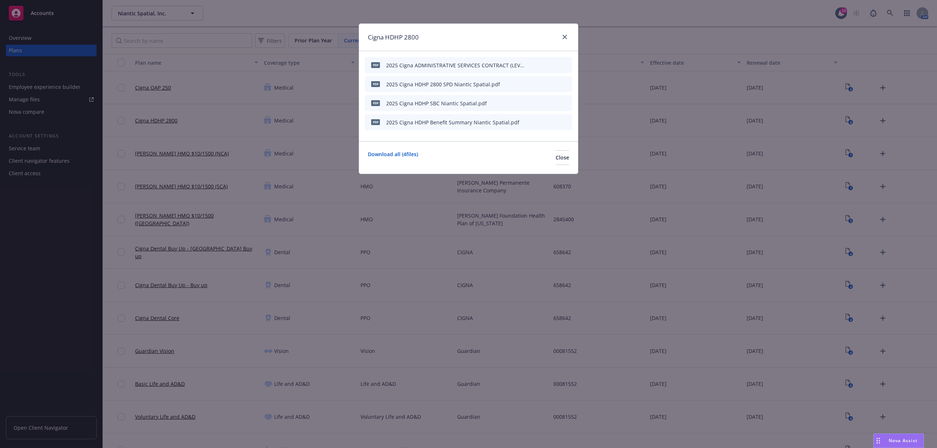
click at [530, 84] on icon "button" at bounding box center [530, 85] width 4 height 4
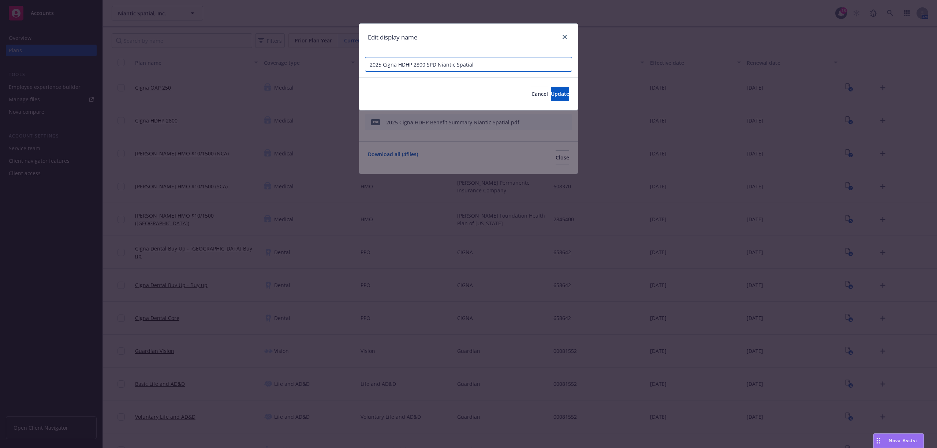
drag, startPoint x: 493, startPoint y: 66, endPoint x: 438, endPoint y: 72, distance: 55.2
click at [438, 72] on div "2025 Cigna HDHP 2800 SPD Niantic Spatial" at bounding box center [468, 64] width 219 height 26
paste input ", Inc."
type input "2025 Cigna HDHP 2800 SPD Niantic Spatial, Inc."
click at [561, 90] on button "Update" at bounding box center [560, 94] width 18 height 15
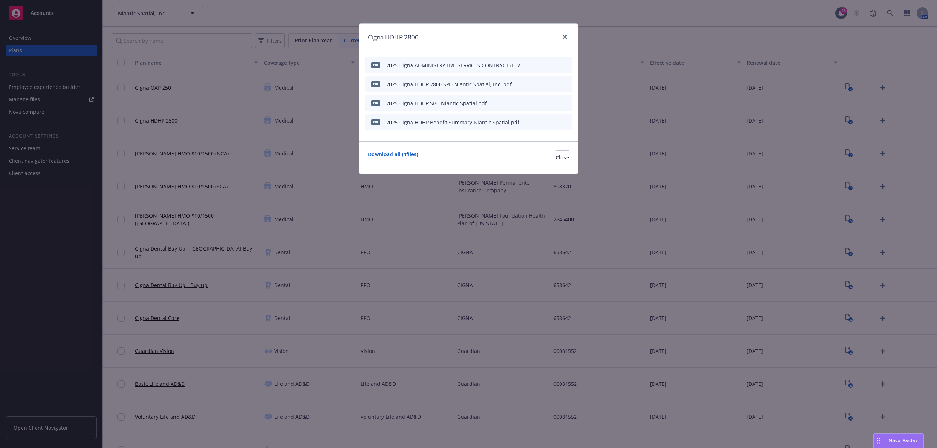
click at [530, 105] on icon "button" at bounding box center [530, 103] width 4 height 4
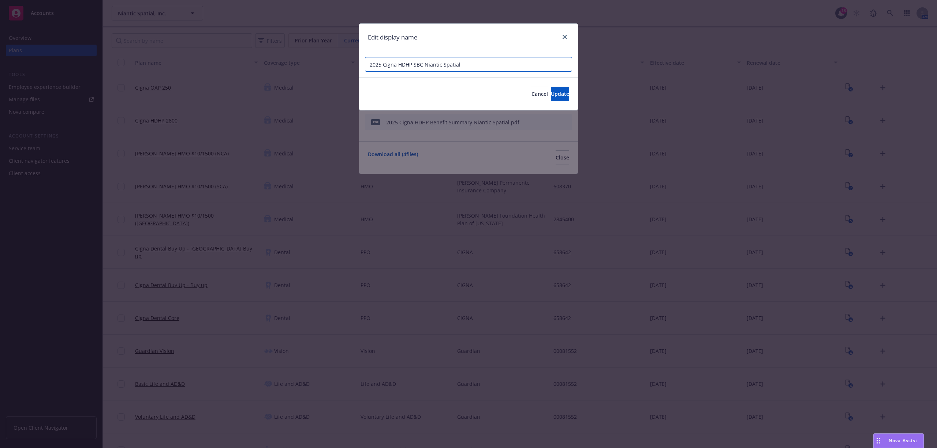
drag, startPoint x: 479, startPoint y: 68, endPoint x: 423, endPoint y: 74, distance: 55.6
click at [423, 74] on div "2025 Cigna HDHP SBC Niantic Spatial" at bounding box center [468, 64] width 219 height 26
paste input ", Inc."
type input "2025 Cigna HDHP SBC Niantic Spatial, Inc."
click at [560, 91] on button "Update" at bounding box center [560, 94] width 18 height 15
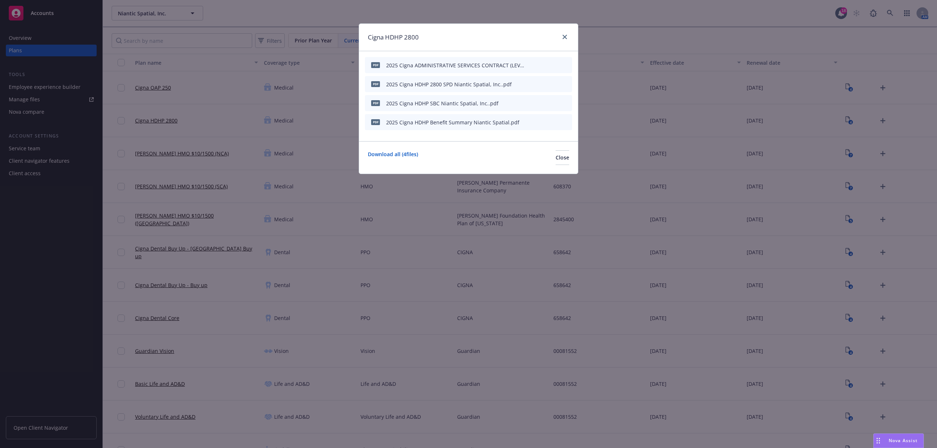
click at [530, 122] on icon "button" at bounding box center [530, 122] width 4 height 4
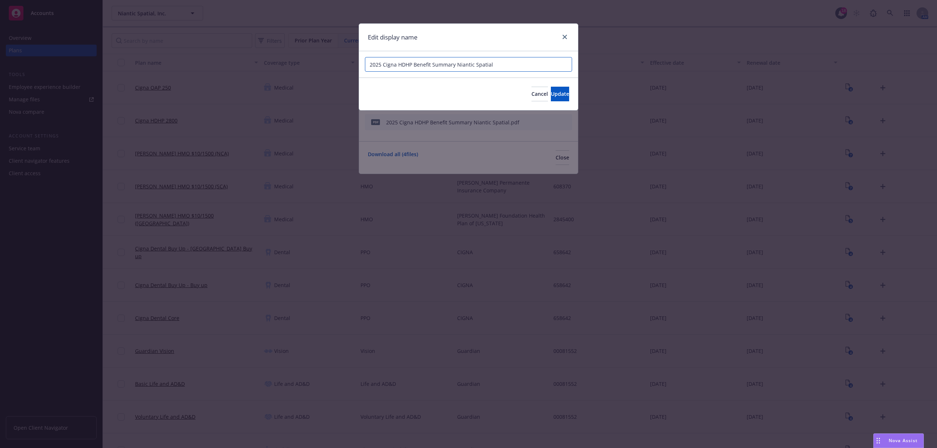
drag, startPoint x: 493, startPoint y: 64, endPoint x: 456, endPoint y: 64, distance: 37.7
click at [456, 64] on input "2025 Cigna HDHP Benefit Summary Niantic Spatial" at bounding box center [468, 64] width 207 height 15
paste input ", Inc."
type input "2025 Cigna HDHP Benefit Summary Niantic Spatial, Inc."
click at [551, 95] on span "Update" at bounding box center [560, 93] width 18 height 7
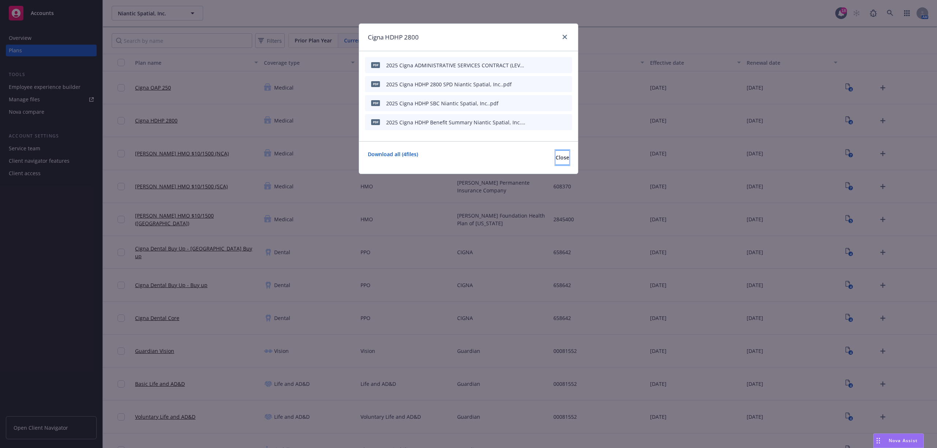
click at [556, 154] on span "Close" at bounding box center [563, 157] width 14 height 7
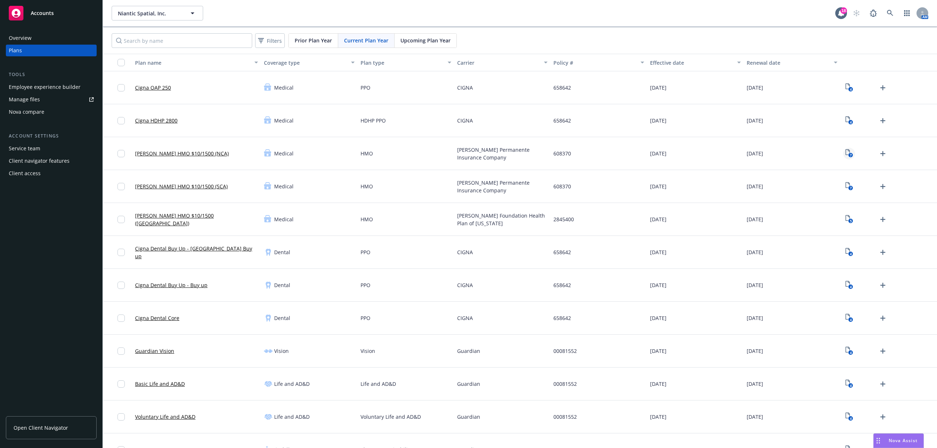
click at [624, 150] on icon "View Plan Documents" at bounding box center [847, 152] width 4 height 6
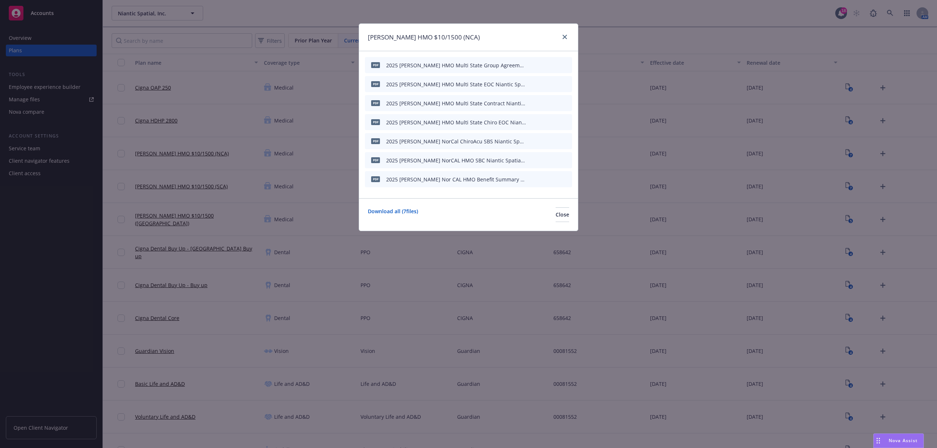
click at [532, 61] on button at bounding box center [531, 65] width 4 height 8
click at [532, 65] on icon "button" at bounding box center [530, 65] width 4 height 4
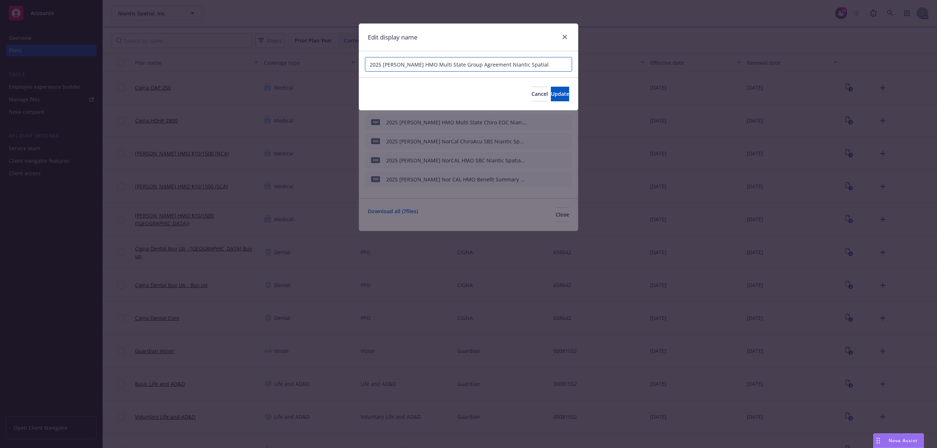
drag, startPoint x: 532, startPoint y: 64, endPoint x: 484, endPoint y: 62, distance: 48.0
click at [484, 62] on input "2025 Kaiser HMO Multi State Group Agreement Niantic Spatial" at bounding box center [468, 64] width 207 height 15
paste input ", Inc."
type input "2025 Kaiser HMO Multi State Group Agreement Niantic Spatial, Inc."
click at [551, 96] on button "Update" at bounding box center [560, 94] width 18 height 15
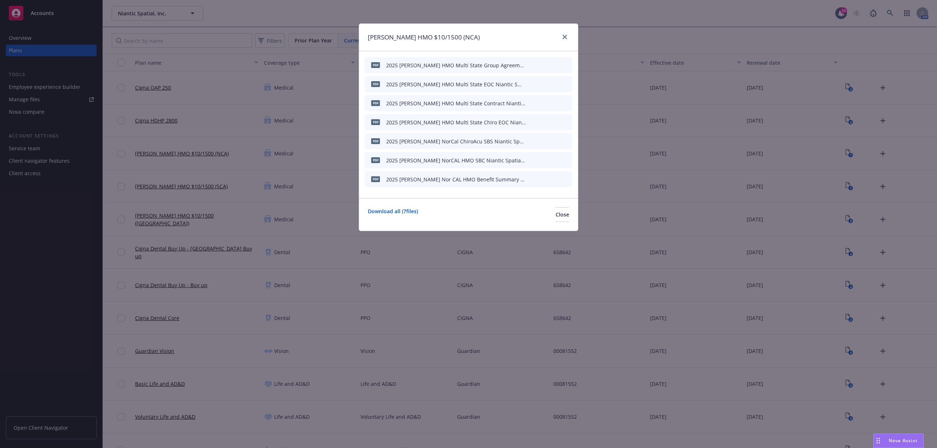
click at [531, 83] on icon "button" at bounding box center [530, 85] width 4 height 4
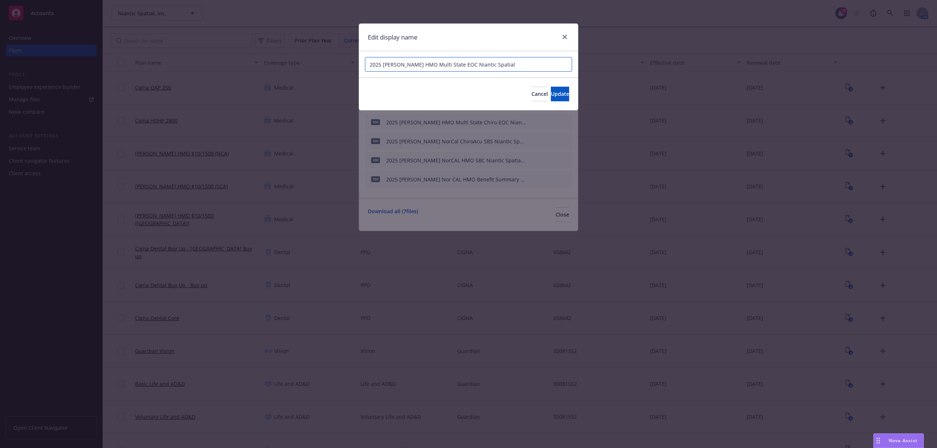
drag, startPoint x: 526, startPoint y: 66, endPoint x: 449, endPoint y: 55, distance: 77.0
click at [450, 57] on input "2025 Kaiser HMO Multi State EOC Niantic Spatial" at bounding box center [468, 64] width 207 height 15
paste input ", Inc."
type input "2025 Kaiser HMO Multi State EOC Niantic Spatial, Inc."
click at [551, 92] on span "Update" at bounding box center [560, 93] width 18 height 7
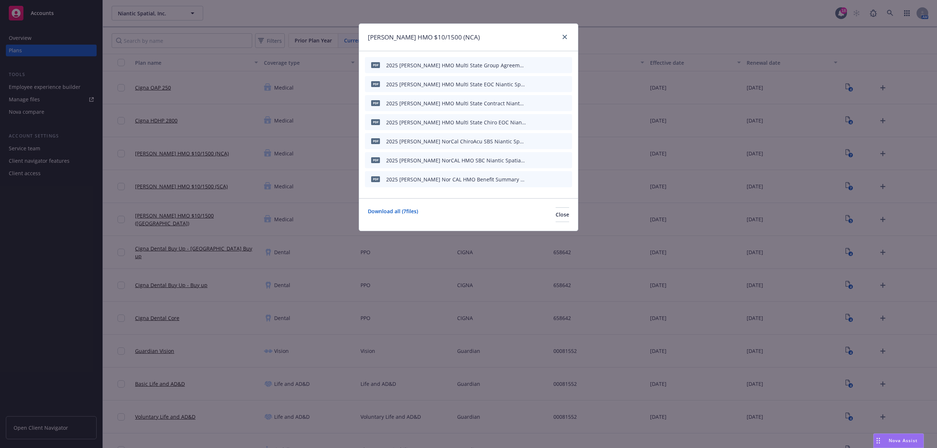
click at [531, 102] on icon "button" at bounding box center [530, 104] width 4 height 4
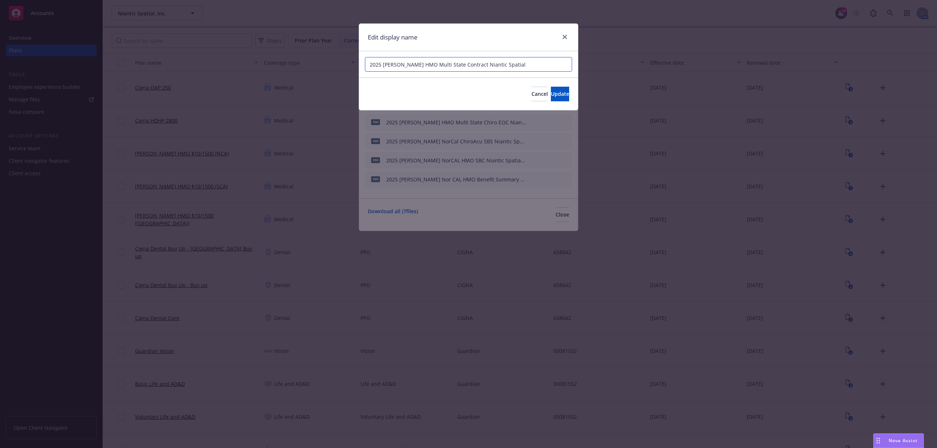
drag, startPoint x: 517, startPoint y: 64, endPoint x: 461, endPoint y: 62, distance: 56.0
click at [461, 62] on input "2025 Kaiser HMO Multi State Contract Niantic Spatial" at bounding box center [468, 64] width 207 height 15
paste input ", Inc."
type input "2025 Kaiser HMO Multi State Contract Niantic Spatial, Inc."
click at [551, 93] on span "Update" at bounding box center [560, 93] width 18 height 7
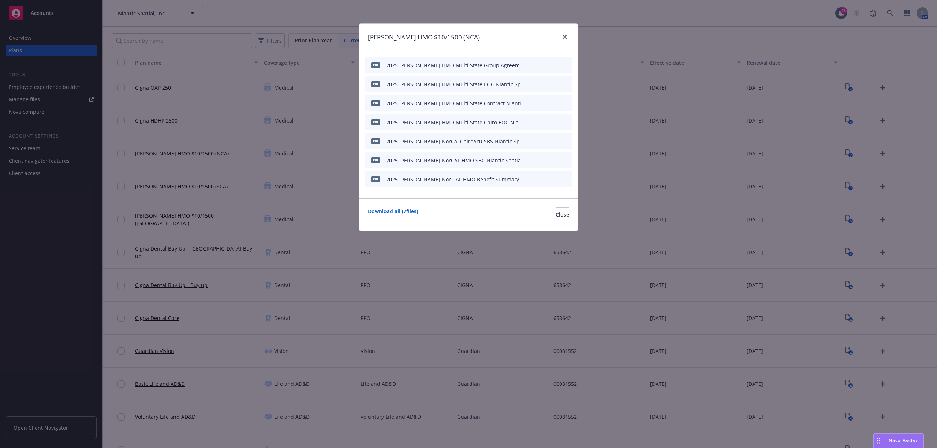
click at [530, 122] on icon "button" at bounding box center [530, 123] width 4 height 4
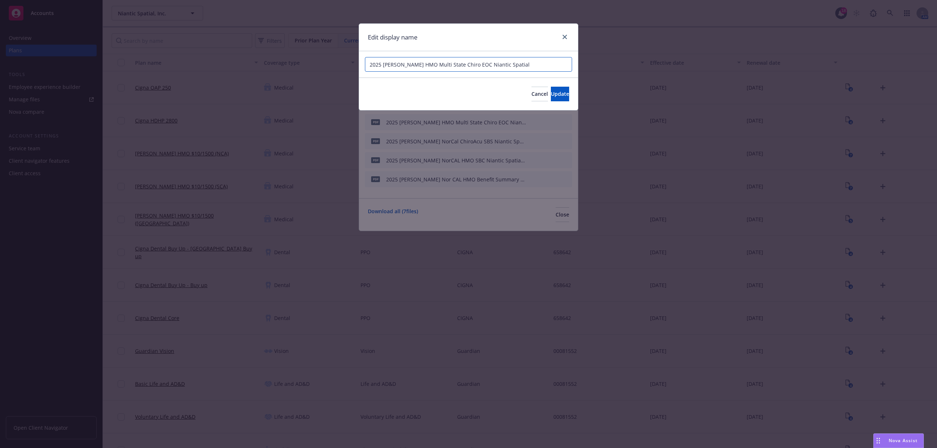
drag, startPoint x: 516, startPoint y: 64, endPoint x: 466, endPoint y: 60, distance: 49.9
click at [466, 60] on input "2025 Kaiser HMO Multi State Chiro EOC Niantic Spatial" at bounding box center [468, 64] width 207 height 15
paste input ", Inc."
type input "2025 Kaiser HMO Multi State Chiro EOC Niantic Spatial, Inc."
click at [556, 93] on span "Update" at bounding box center [560, 93] width 18 height 7
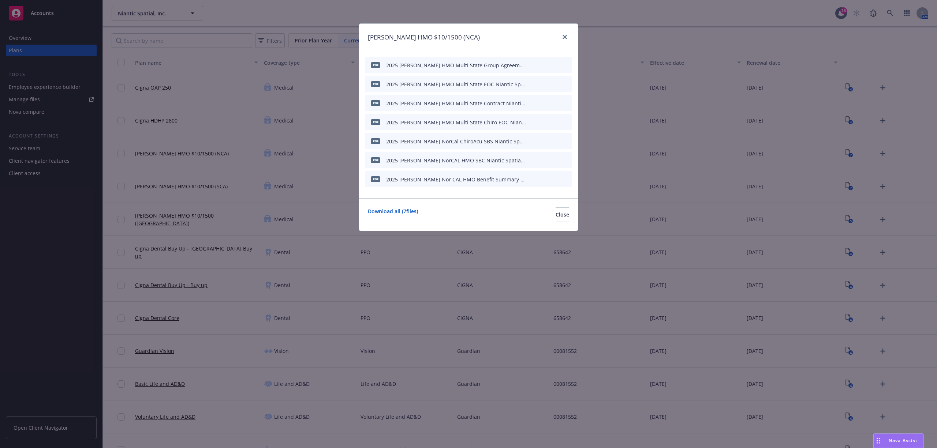
click at [530, 144] on button at bounding box center [531, 142] width 4 height 8
click at [530, 140] on icon "button" at bounding box center [530, 141] width 4 height 4
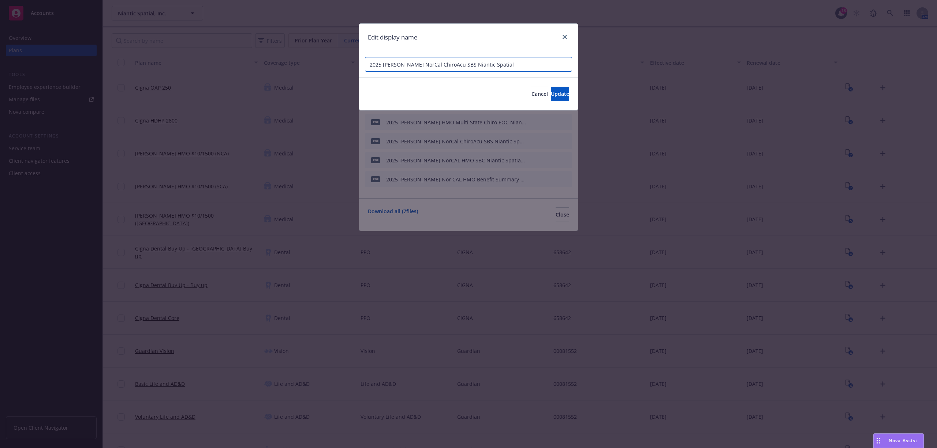
drag, startPoint x: 512, startPoint y: 66, endPoint x: 449, endPoint y: 60, distance: 63.3
click at [449, 60] on input "2025 Kaiser NorCal ChiroAcu SBS Niantic Spatial" at bounding box center [468, 64] width 207 height 15
paste input ", Inc."
type input "2025 Kaiser NorCal ChiroAcu SBS Niantic Spatial, Inc."
click at [554, 86] on div "Cancel Update" at bounding box center [468, 94] width 219 height 33
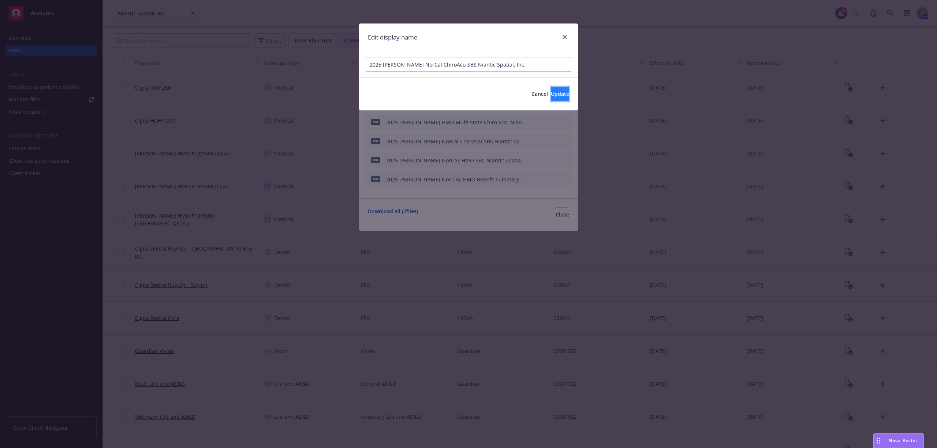
click at [556, 91] on span "Update" at bounding box center [560, 93] width 18 height 7
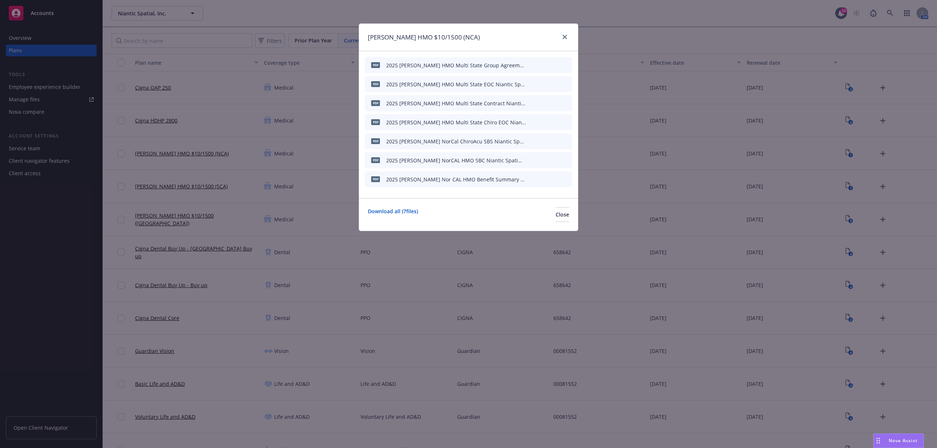
click at [529, 160] on icon "button" at bounding box center [530, 160] width 4 height 4
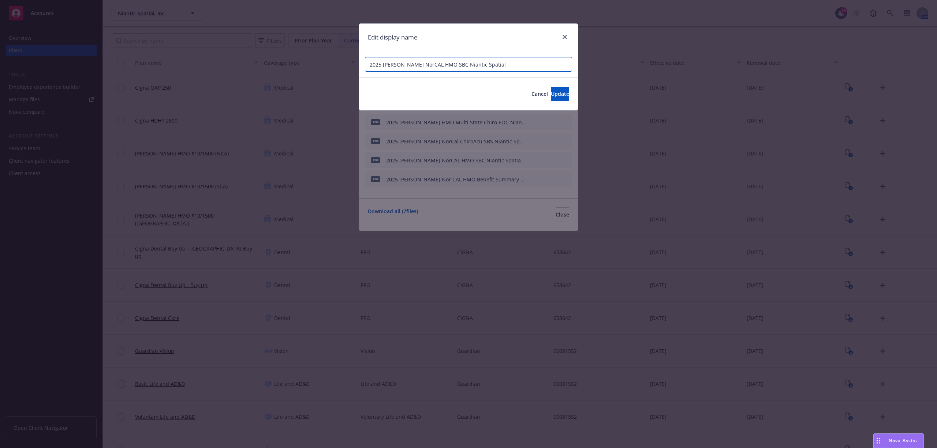
drag, startPoint x: 503, startPoint y: 62, endPoint x: 443, endPoint y: 67, distance: 60.2
click at [443, 67] on input "2025 Kaiser NorCAL HMO SBC Niantic Spatial" at bounding box center [468, 64] width 207 height 15
paste input ", Inc."
type input "2025 Kaiser NorCAL HMO SBC Niantic Spatial, Inc."
click at [557, 101] on button "Update" at bounding box center [560, 94] width 18 height 15
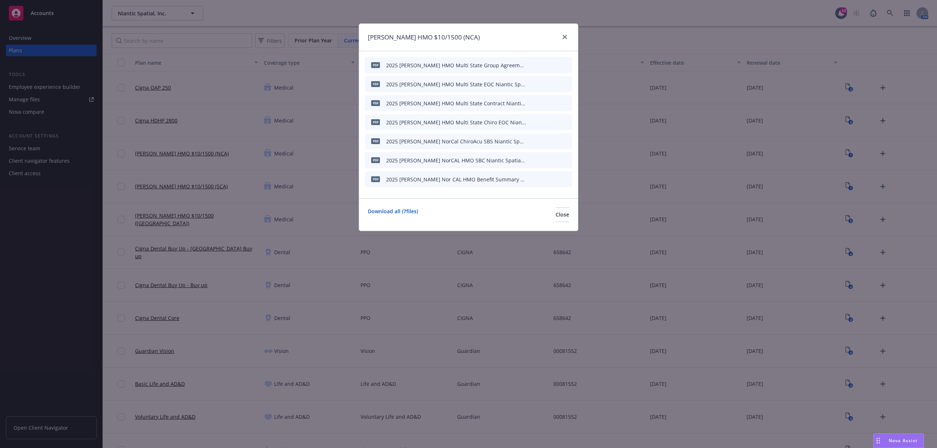
click at [532, 177] on icon "button" at bounding box center [532, 178] width 2 height 2
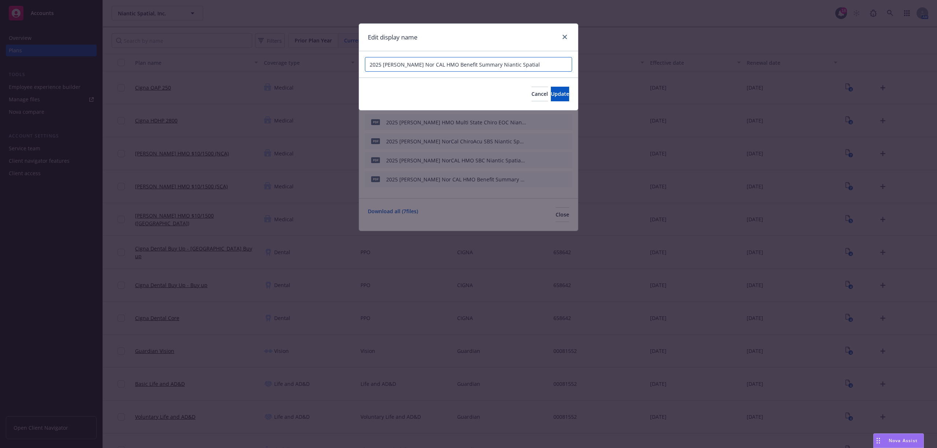
drag, startPoint x: 514, startPoint y: 64, endPoint x: 477, endPoint y: 64, distance: 36.6
click at [477, 64] on input "2025 Kaiser Nor CAL HMO Benefit Summary Niantic Spatial" at bounding box center [468, 64] width 207 height 15
paste input ", Inc."
type input "2025 Kaiser Nor CAL HMO Benefit Summary Niantic Spatial, Inc."
click at [553, 89] on button "Update" at bounding box center [560, 94] width 18 height 15
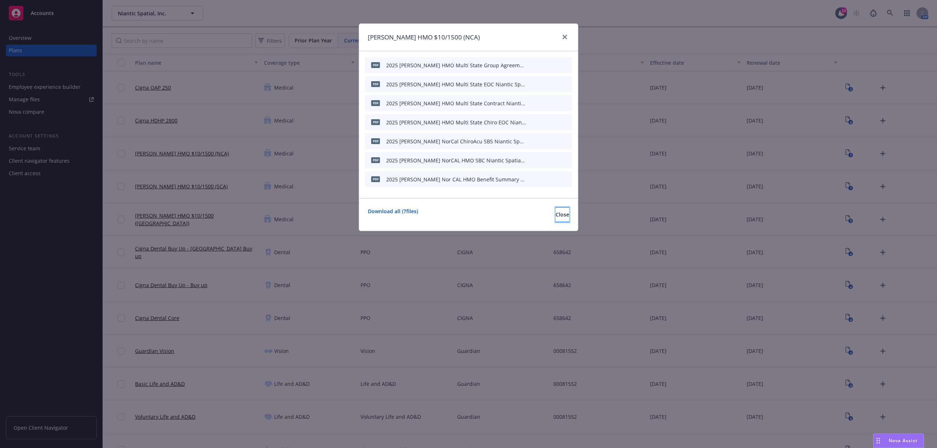
click at [563, 220] on button "Close" at bounding box center [563, 215] width 14 height 15
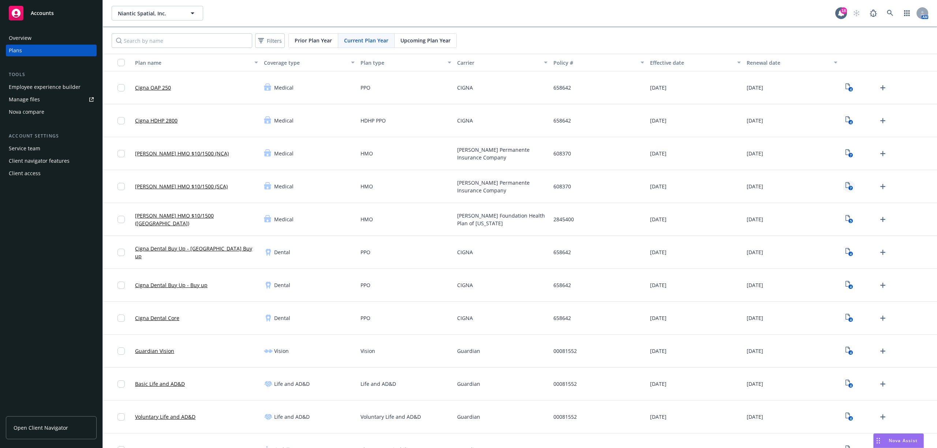
click at [624, 184] on icon "7" at bounding box center [849, 186] width 8 height 8
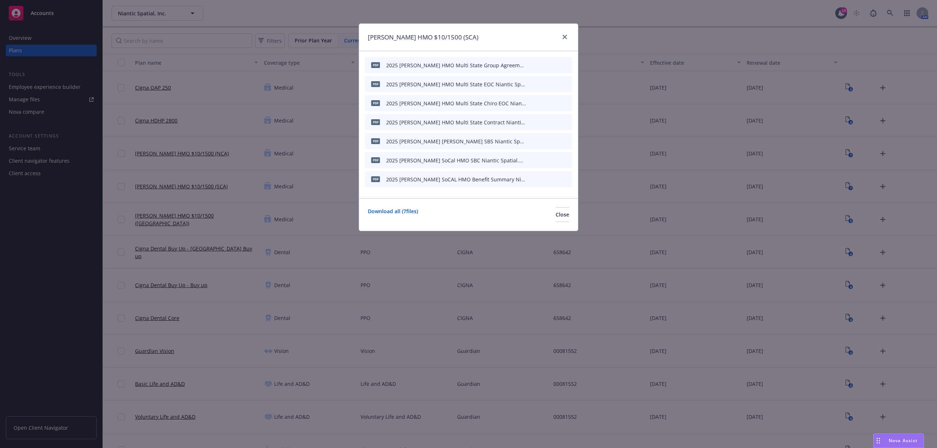
click at [532, 63] on icon "button" at bounding box center [530, 65] width 4 height 4
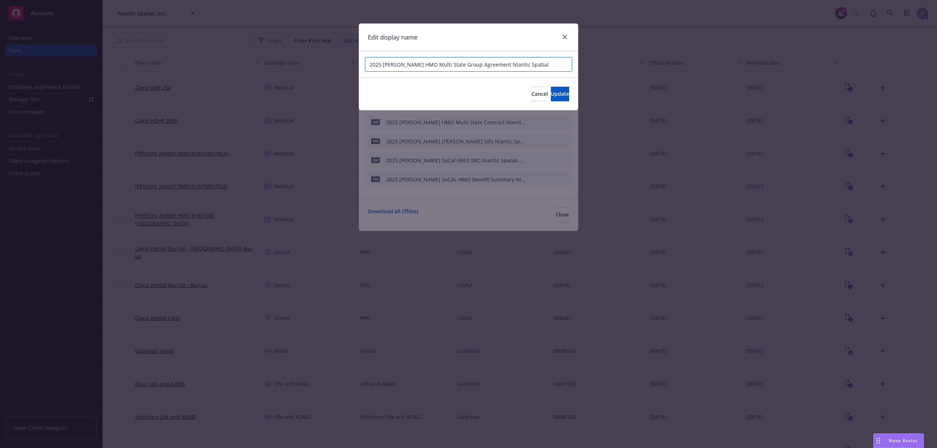
drag, startPoint x: 532, startPoint y: 62, endPoint x: 497, endPoint y: 66, distance: 35.3
click at [497, 66] on input "2025 Kaiser HMO Multi State Group Agreement Niantic Spatial" at bounding box center [468, 64] width 207 height 15
drag, startPoint x: 543, startPoint y: 61, endPoint x: 485, endPoint y: 60, distance: 58.6
click at [485, 60] on input "2025 Kaiser HMO Multi State Group Agreement Niantic Spatial" at bounding box center [468, 64] width 207 height 15
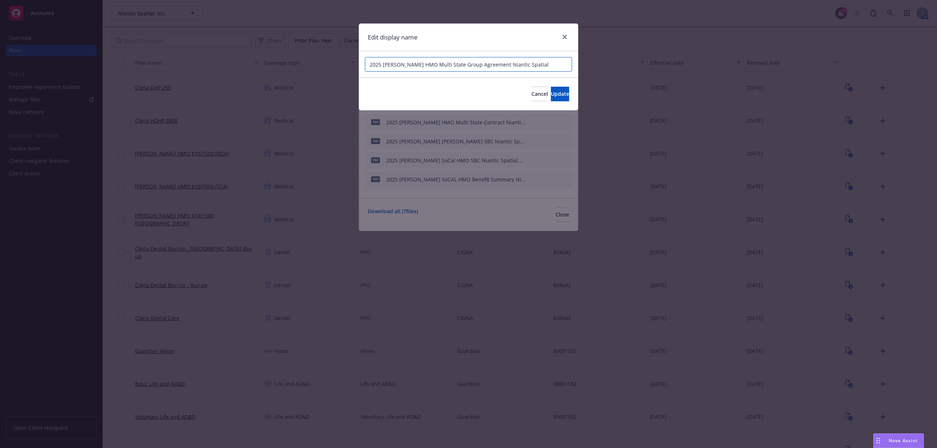
paste input ", Inc."
type input "2025 Kaiser HMO Multi State Group Agreement Niantic Spatial, Inc."
click at [555, 94] on span "Update" at bounding box center [560, 93] width 18 height 7
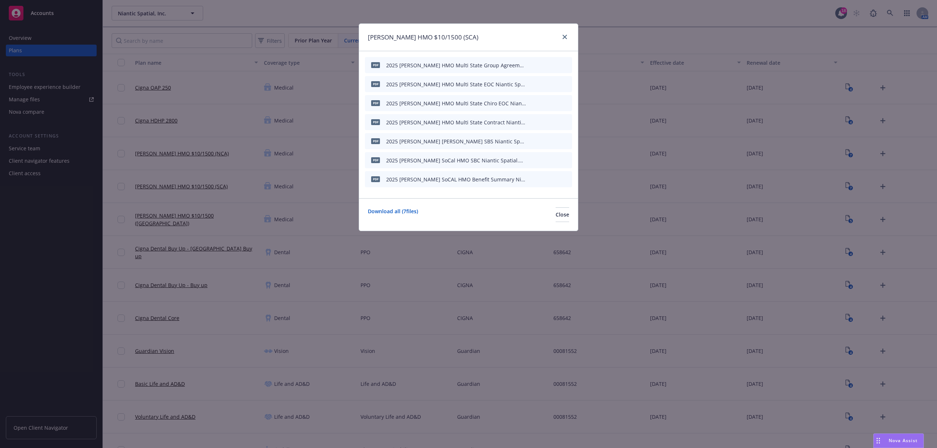
click at [529, 78] on div "pdf 2025 Kaiser HMO Multi State EOC Niantic Spatial.pdf" at bounding box center [468, 84] width 207 height 16
click at [531, 82] on icon "button" at bounding box center [530, 84] width 4 height 4
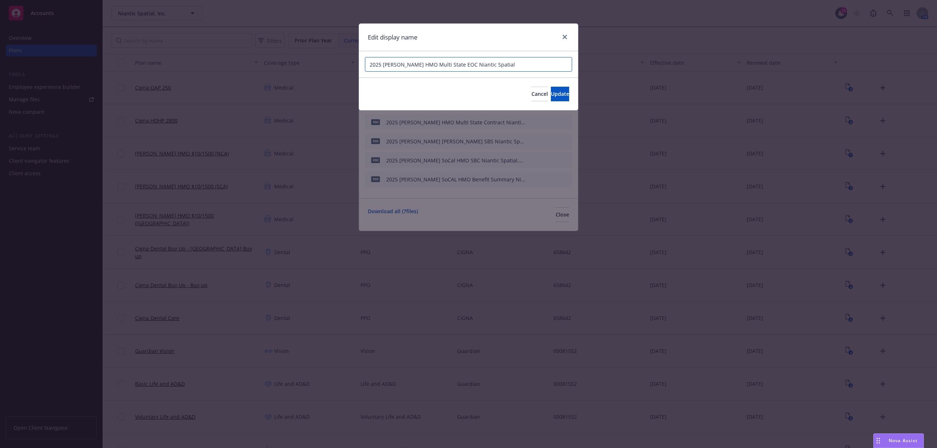
drag, startPoint x: 512, startPoint y: 67, endPoint x: 453, endPoint y: 68, distance: 59.7
click at [453, 68] on input "2025 Kaiser HMO Multi State EOC Niantic Spatial" at bounding box center [468, 64] width 207 height 15
paste input ", Inc."
type input "2025 Kaiser HMO Multi State EOC Niantic Spatial, Inc."
click at [551, 95] on span "Update" at bounding box center [560, 93] width 18 height 7
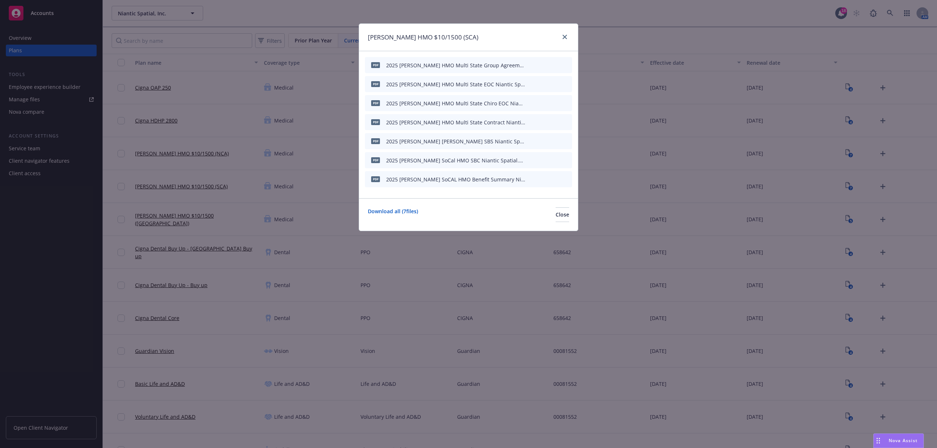
click at [530, 103] on icon "button" at bounding box center [530, 104] width 4 height 4
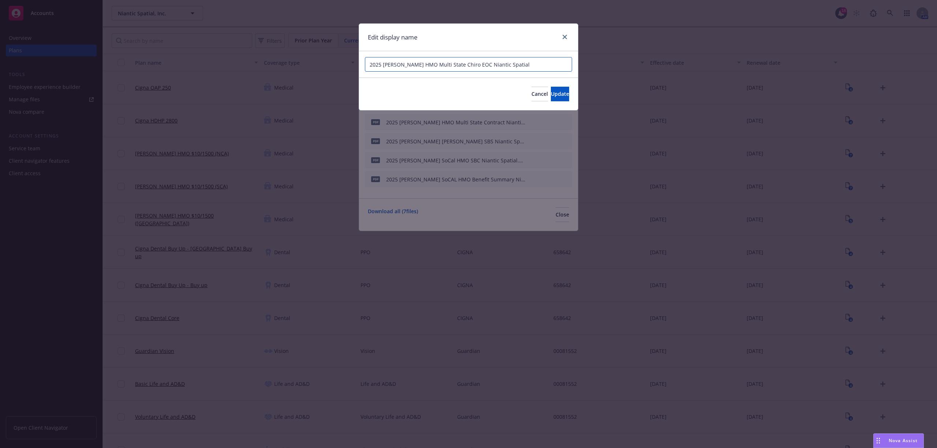
drag, startPoint x: 523, startPoint y: 63, endPoint x: 466, endPoint y: 67, distance: 57.2
click at [466, 67] on input "2025 Kaiser HMO Multi State Chiro EOC Niantic Spatial" at bounding box center [468, 64] width 207 height 15
paste input ", Inc."
type input "2025 Kaiser HMO Multi State Chiro EOC Niantic Spatial, Inc."
click at [554, 95] on span "Update" at bounding box center [560, 93] width 18 height 7
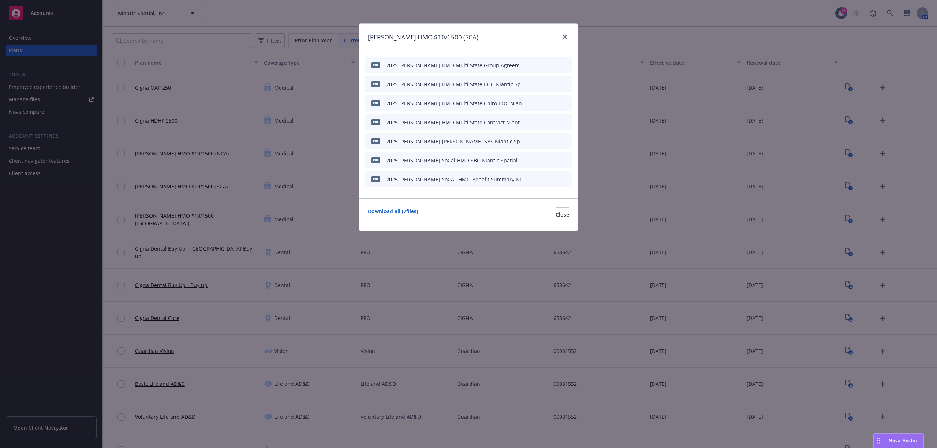
click at [530, 120] on icon "button" at bounding box center [530, 122] width 4 height 4
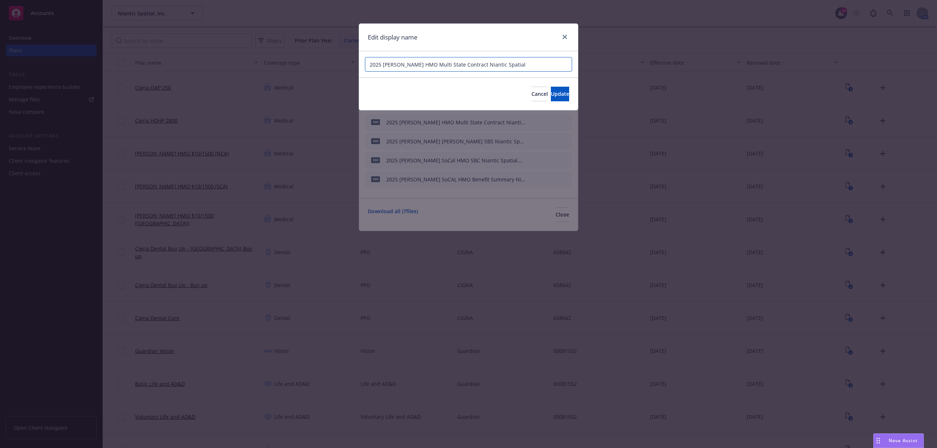
drag, startPoint x: 508, startPoint y: 61, endPoint x: 462, endPoint y: 64, distance: 46.5
click at [462, 64] on input "2025 Kaiser HMO Multi State Contract Niantic Spatial" at bounding box center [468, 64] width 207 height 15
paste input ", Inc."
type input "2025 Kaiser HMO Multi State Contract Niantic Spatial, Inc."
click at [551, 94] on span "Update" at bounding box center [560, 93] width 18 height 7
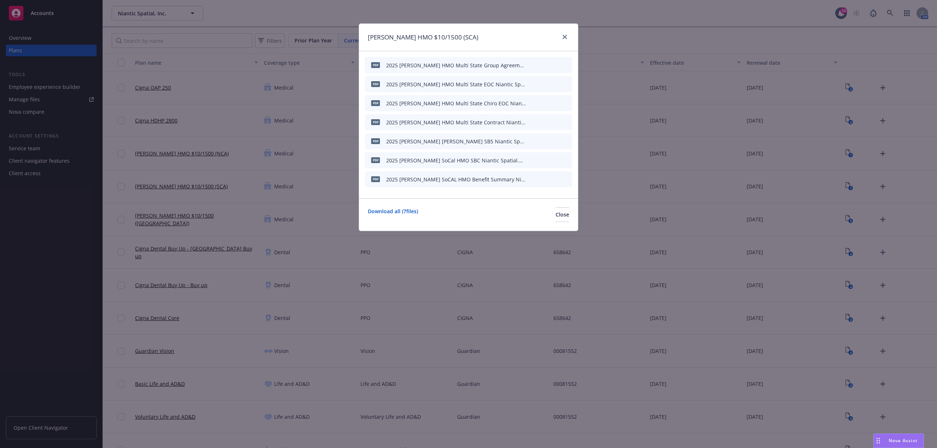
click at [530, 139] on icon "button" at bounding box center [530, 141] width 4 height 4
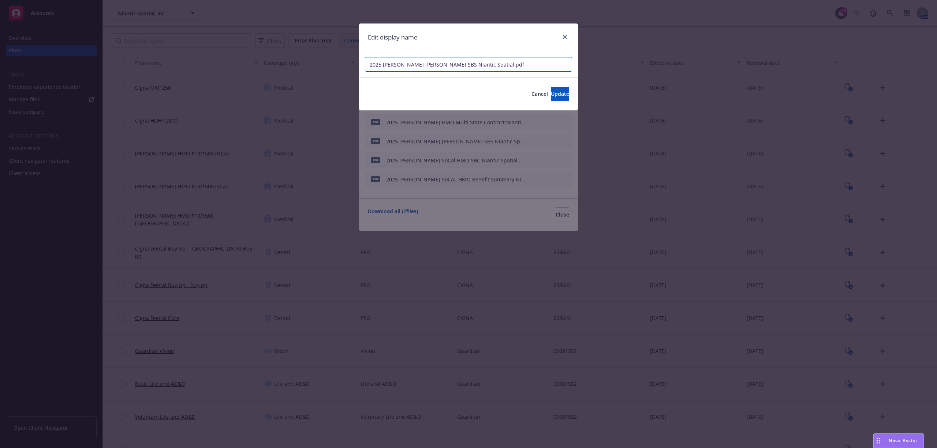
drag, startPoint x: 507, startPoint y: 63, endPoint x: 449, endPoint y: 61, distance: 57.9
click at [449, 61] on input "2025 Kaiser SoCAL ChiroAcu SBS Niantic Spatial.pdf" at bounding box center [468, 64] width 207 height 15
paste input ", Inc."
type input "2025 Kaiser SoCAL ChiroAcu SBS Niantic Spatial, Inc."
click at [552, 93] on span "Update" at bounding box center [560, 93] width 18 height 7
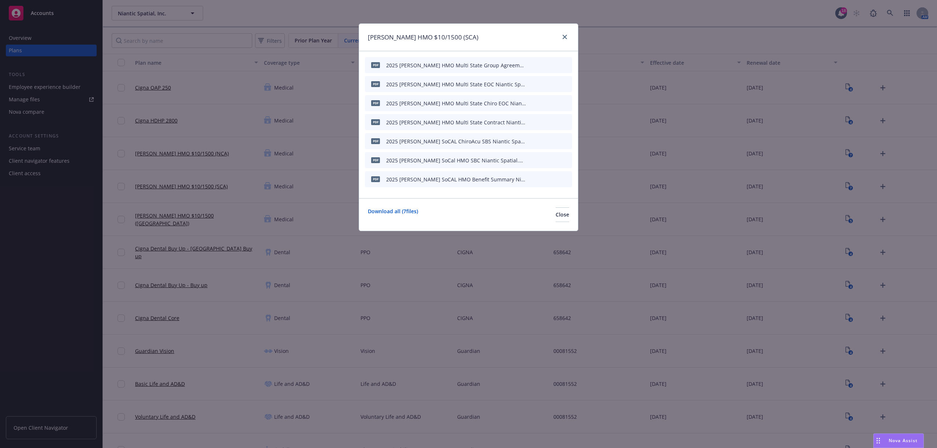
click at [530, 160] on icon "button" at bounding box center [530, 161] width 4 height 4
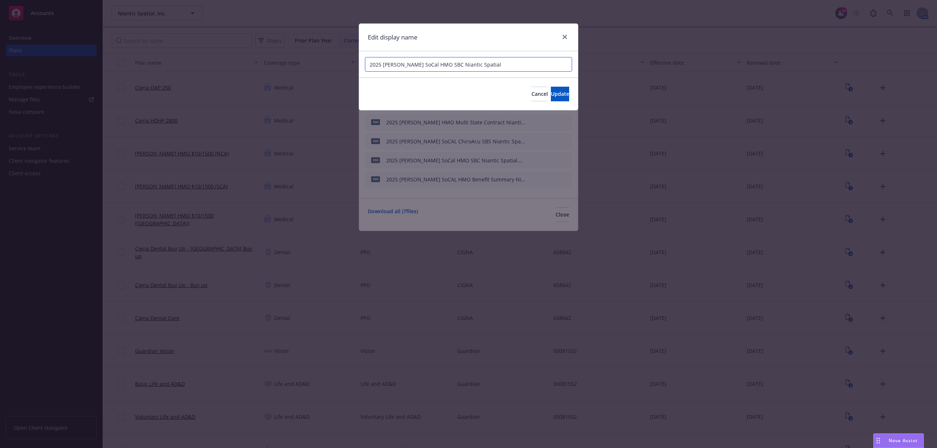
drag, startPoint x: 497, startPoint y: 62, endPoint x: 440, endPoint y: 64, distance: 57.1
click at [440, 64] on input "2025 Kaiser SoCal HMO SBC Niantic Spatial" at bounding box center [468, 64] width 207 height 15
paste input ", Inc."
type input "2025 Kaiser SoCal HMO SBC Niantic Spatial, Inc."
click at [551, 89] on button "Update" at bounding box center [560, 94] width 18 height 15
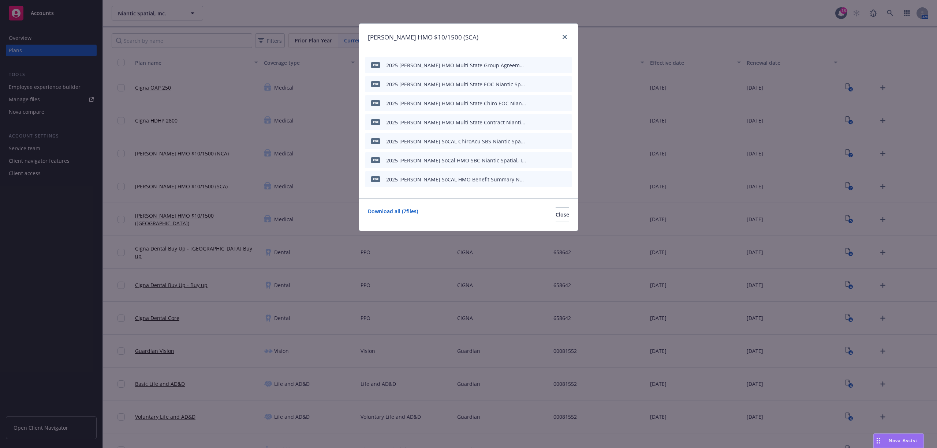
click at [532, 178] on icon "button" at bounding box center [532, 178] width 2 height 2
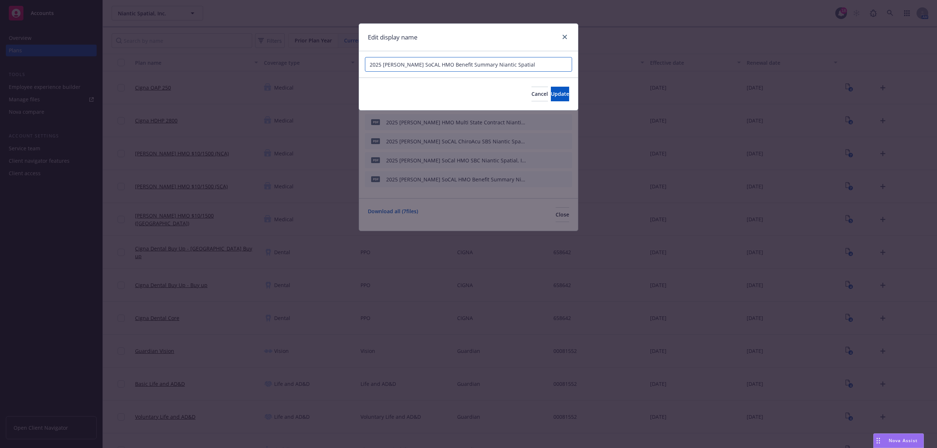
drag, startPoint x: 514, startPoint y: 63, endPoint x: 472, endPoint y: 59, distance: 41.9
click at [472, 59] on input "2025 Kaiser SoCAL HMO Benefit Summary Niantic Spatial" at bounding box center [468, 64] width 207 height 15
paste input ", Inc."
type input "2025 Kaiser SoCAL HMO Benefit Summary Niantic Spatial, Inc."
click at [551, 97] on span "Update" at bounding box center [560, 93] width 18 height 7
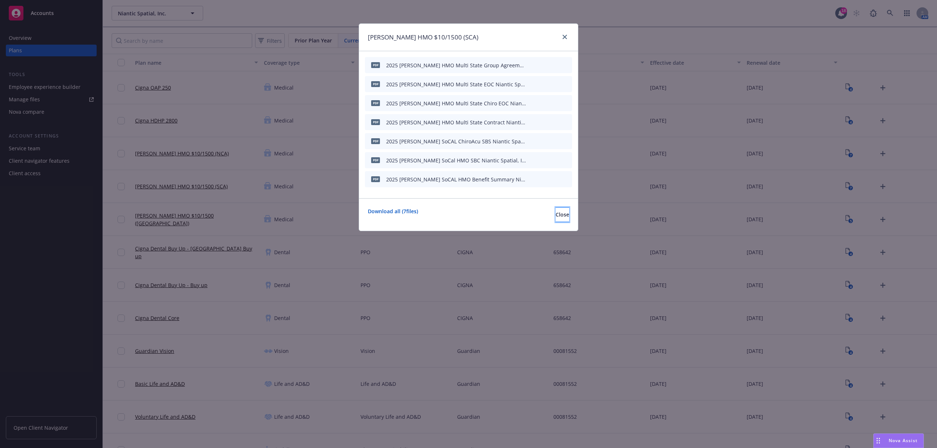
click at [556, 211] on button "Close" at bounding box center [563, 215] width 14 height 15
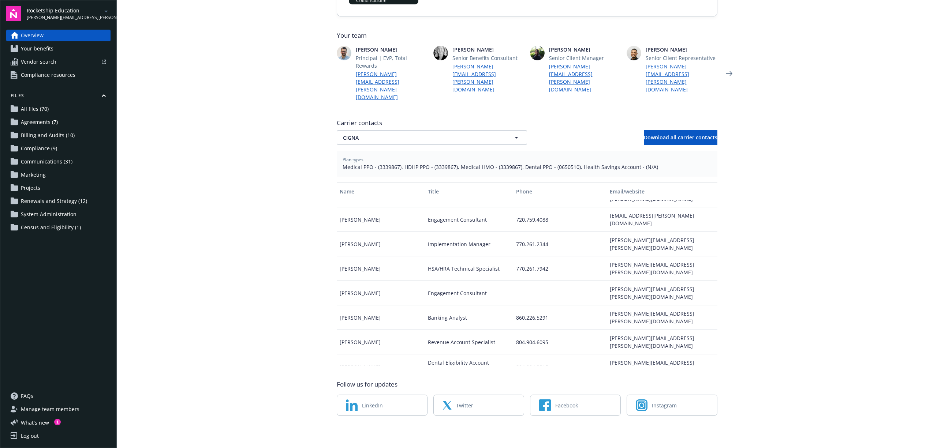
scroll to position [34, 0]
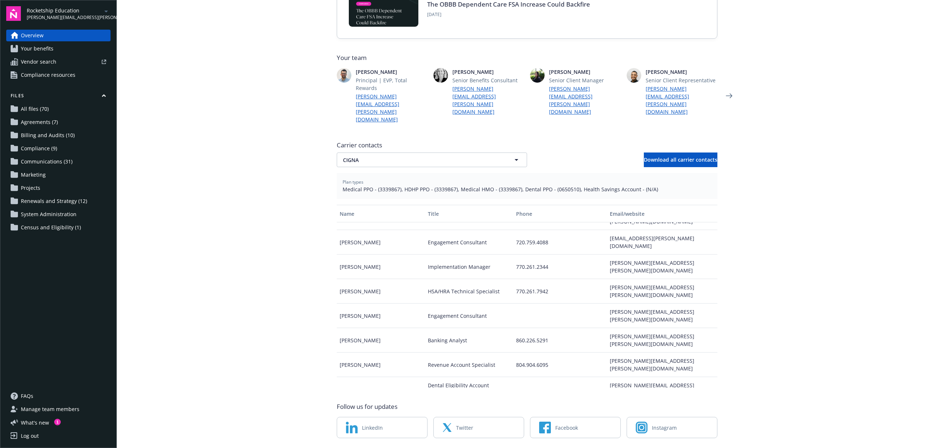
click at [75, 12] on span "Rocketship Education" at bounding box center [64, 11] width 75 height 8
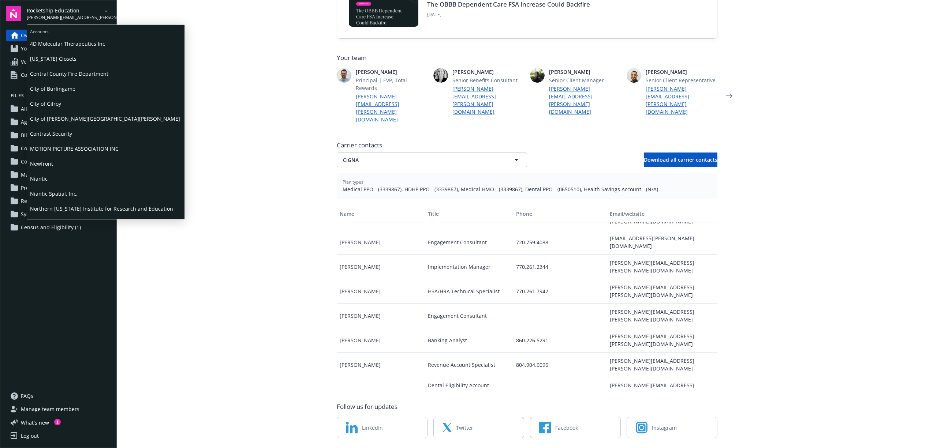
scroll to position [57, 0]
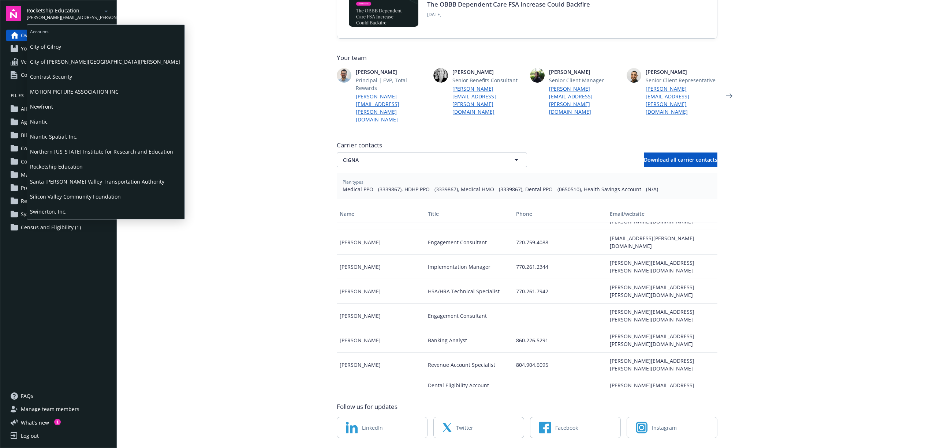
click at [65, 141] on span "Niantic Spatial, Inc." at bounding box center [106, 136] width 152 height 15
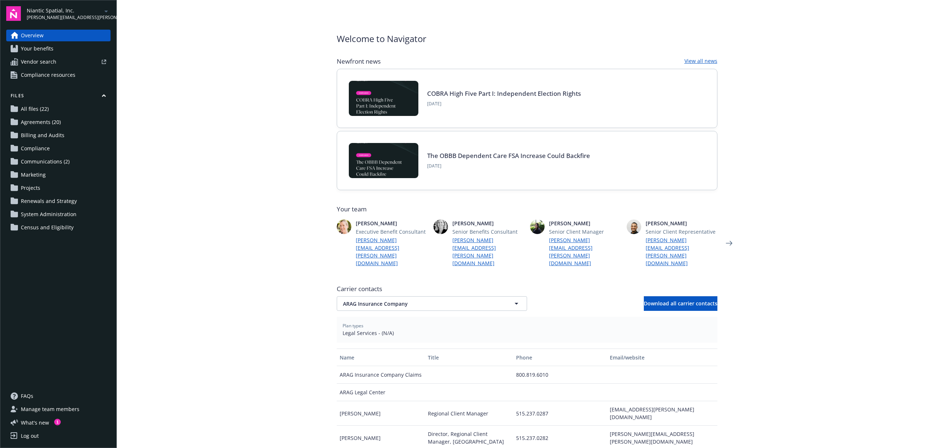
click at [45, 15] on span "[PERSON_NAME][EMAIL_ADDRESS][PERSON_NAME][DOMAIN_NAME]" at bounding box center [64, 17] width 75 height 7
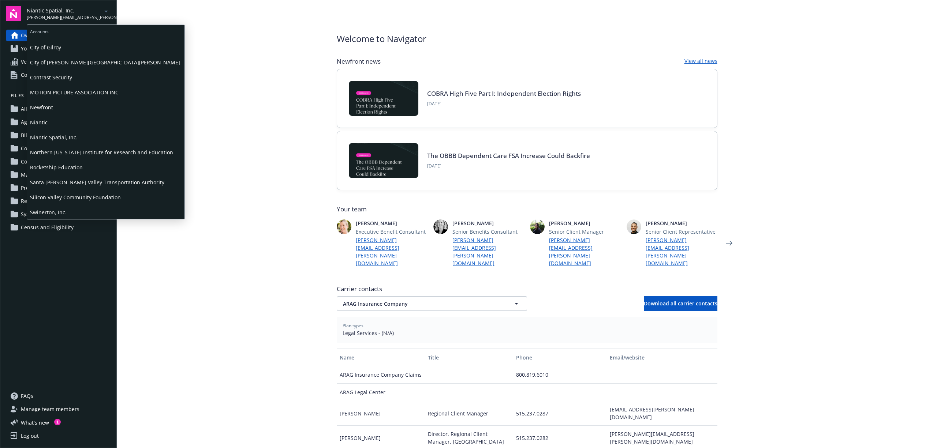
scroll to position [57, 0]
click at [66, 152] on span "Northern [US_STATE] Institute for Research and Education" at bounding box center [106, 151] width 152 height 15
